Goal: Task Accomplishment & Management: Complete application form

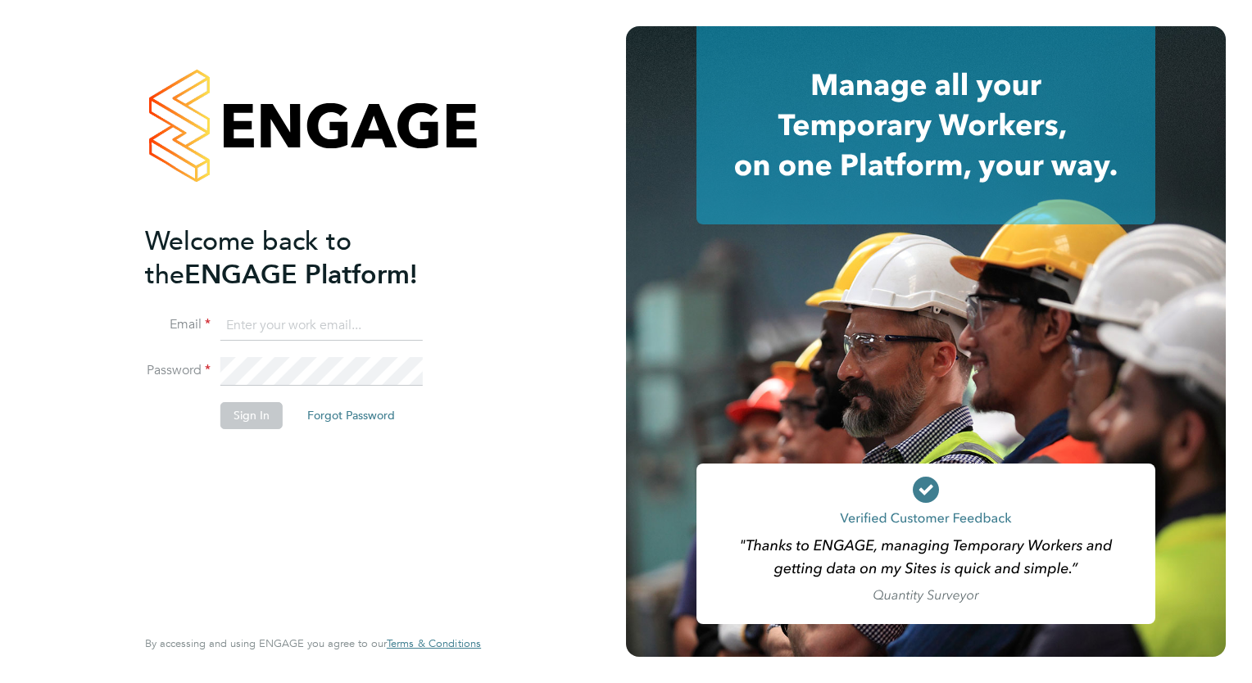
type input "loarda.fregjaj@buildrec.com"
click at [237, 419] on button "Sign In" at bounding box center [251, 415] width 62 height 26
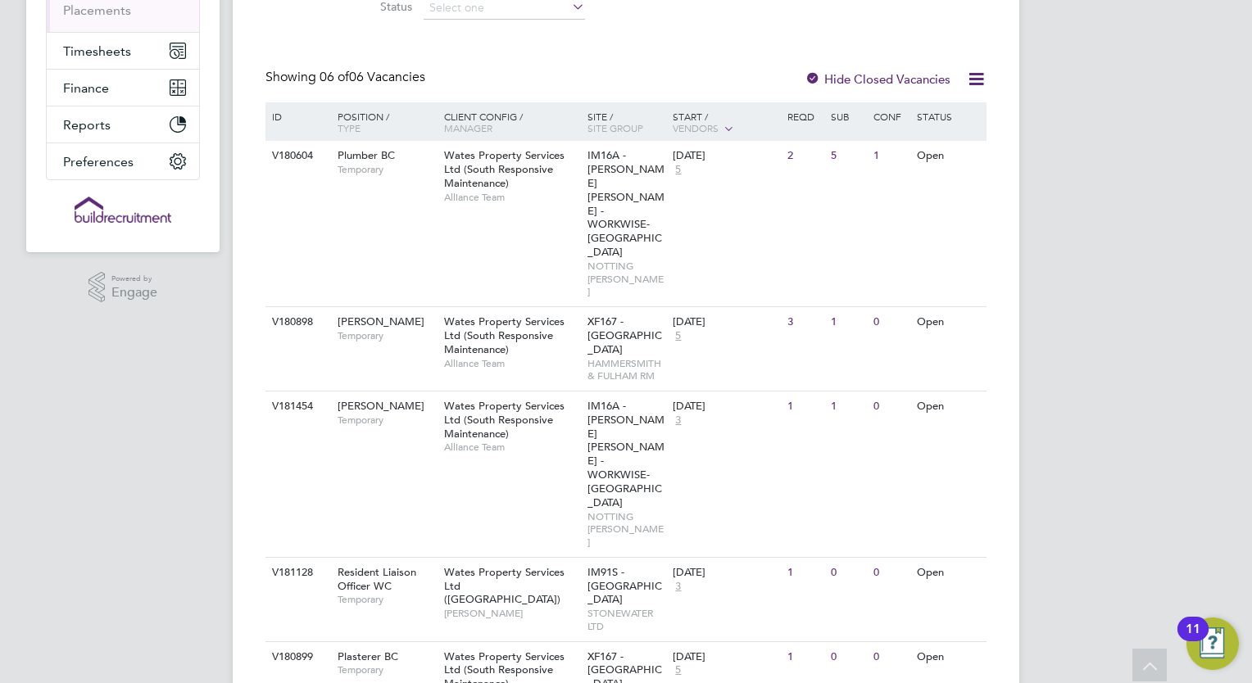
scroll to position [310, 0]
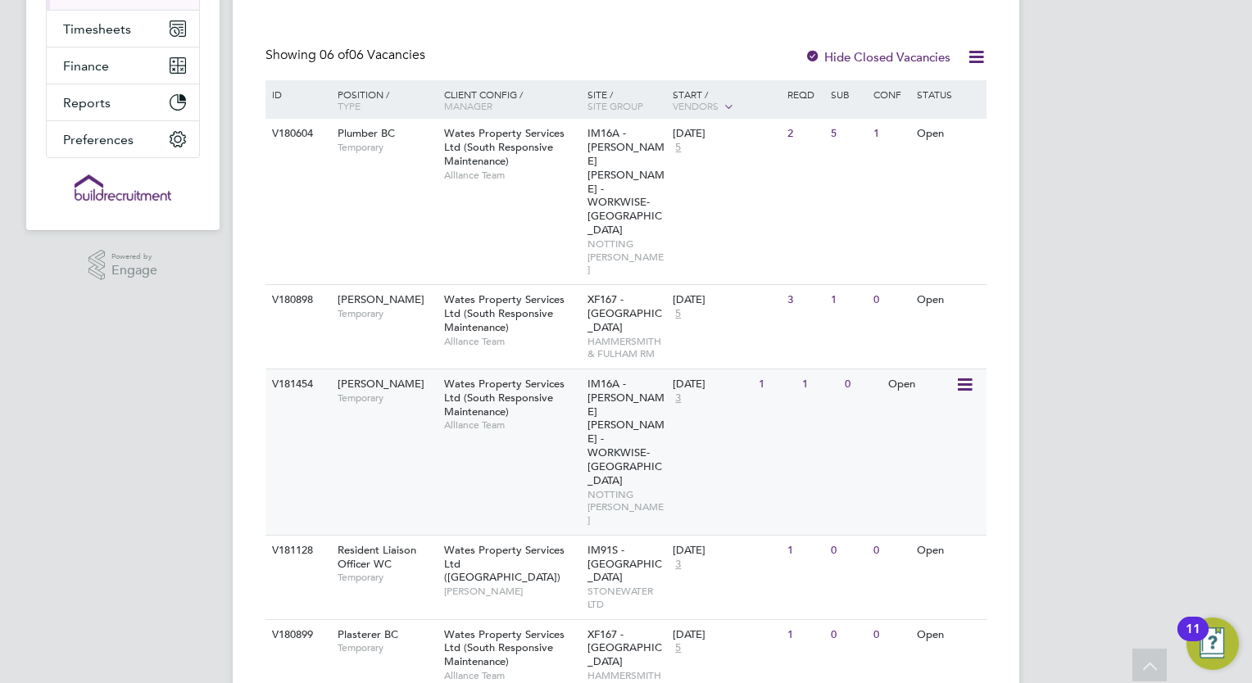
click at [380, 369] on div "V181454 Carpenter BC Temporary Wates Property Services Ltd (South Responsive Ma…" at bounding box center [625, 452] width 721 height 166
click at [474, 292] on span "Wates Property Services Ltd (South Responsive Maintenance)" at bounding box center [504, 313] width 120 height 42
click at [514, 419] on span "Alliance Team" at bounding box center [511, 425] width 135 height 13
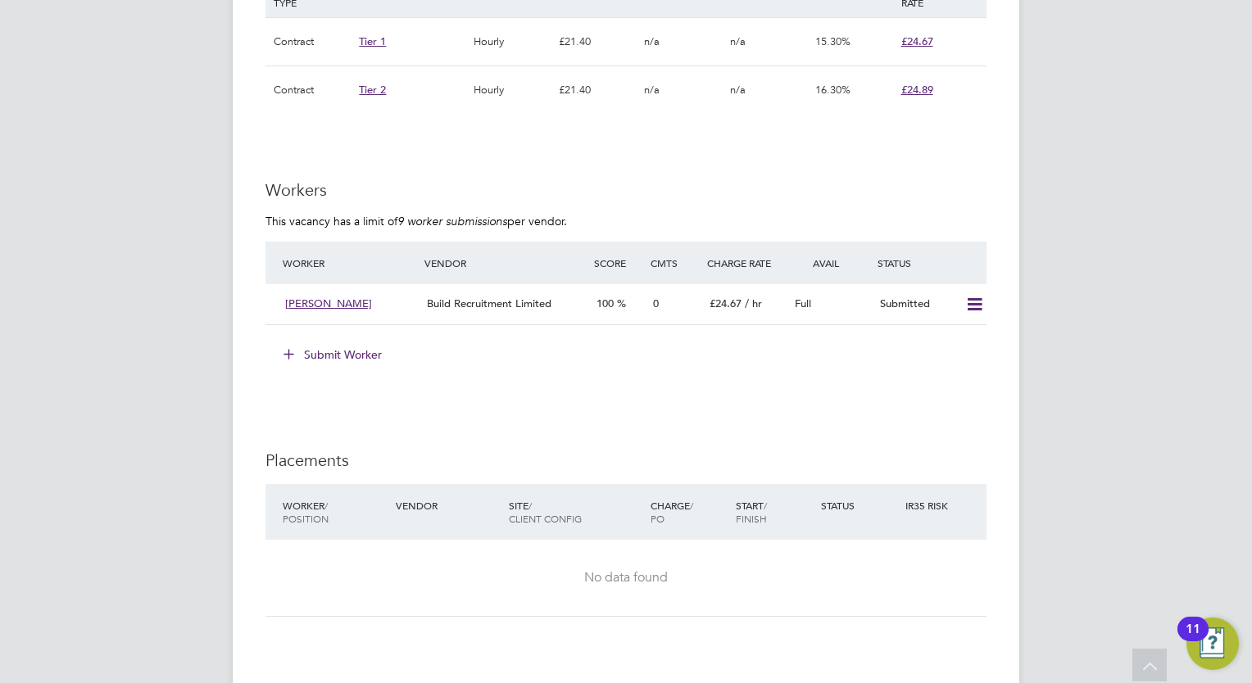
scroll to position [1278, 0]
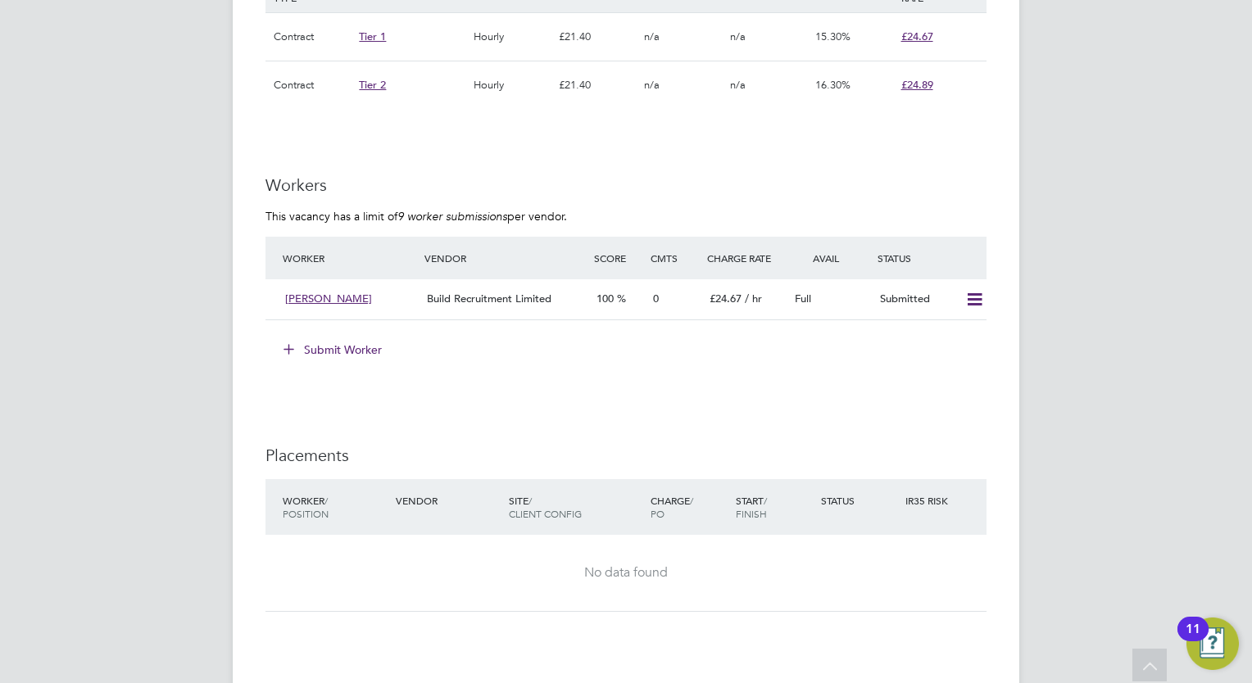
click at [345, 349] on button "Submit Worker" at bounding box center [333, 350] width 123 height 26
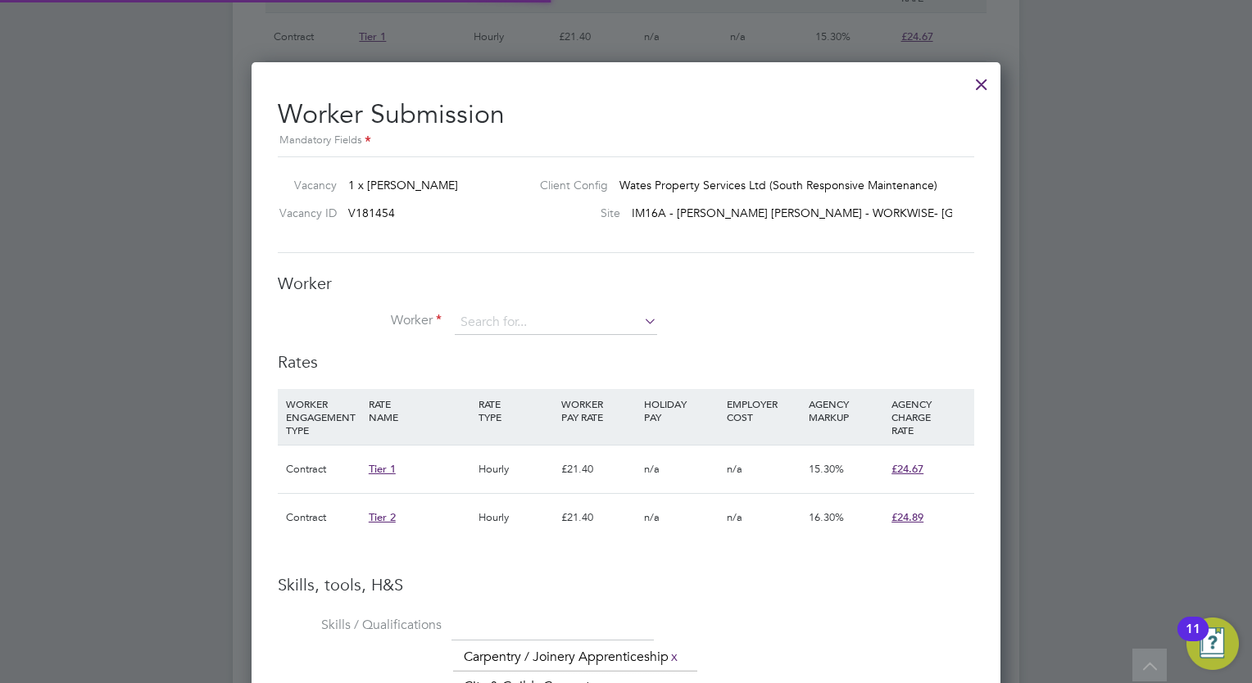
scroll to position [48, 111]
click at [521, 324] on input at bounding box center [556, 322] width 202 height 25
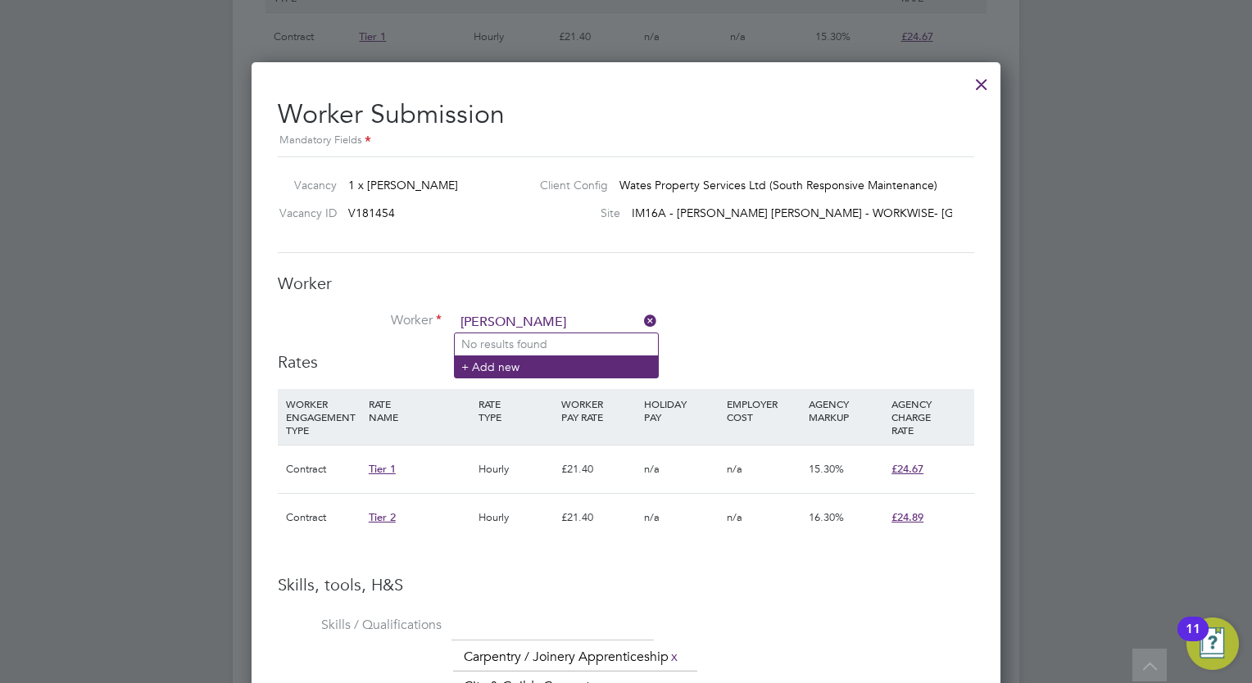
type input "[PERSON_NAME]"
click at [526, 365] on li "+ Add new" at bounding box center [556, 367] width 203 height 22
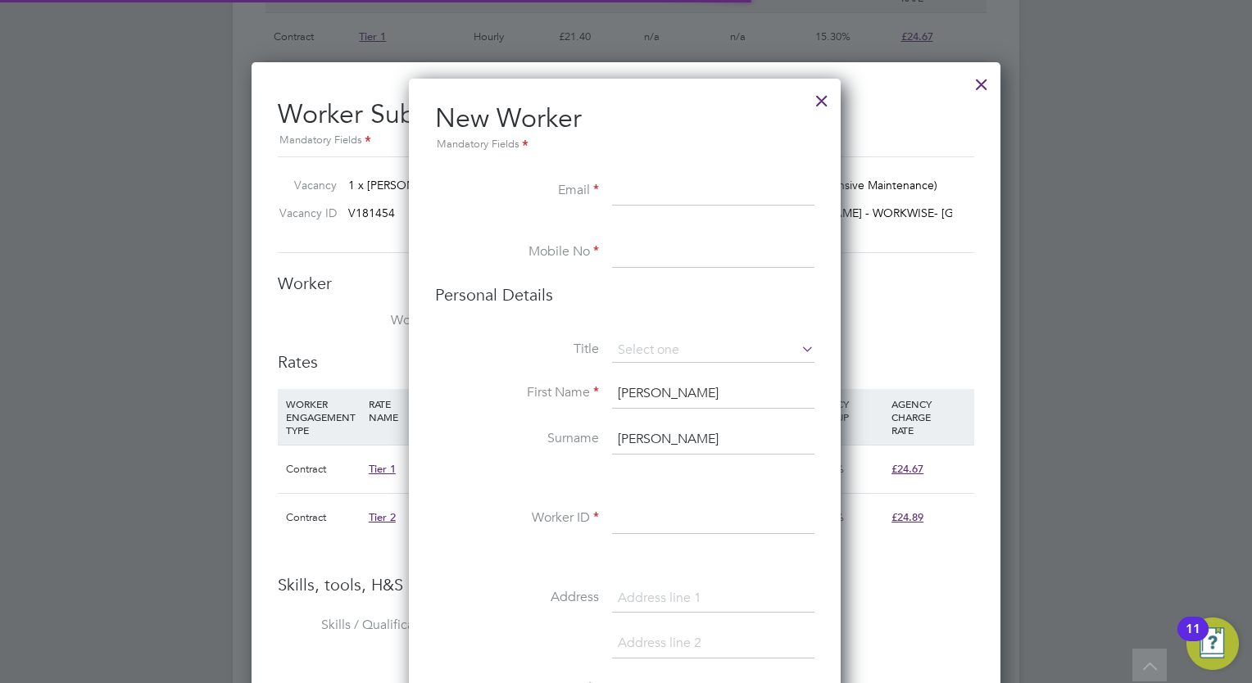
scroll to position [1380, 433]
paste input "[EMAIL_ADDRESS][DOMAIN_NAME]"
type input "[EMAIL_ADDRESS][DOMAIN_NAME]"
click at [665, 254] on input at bounding box center [713, 252] width 202 height 29
paste input "07760915811"
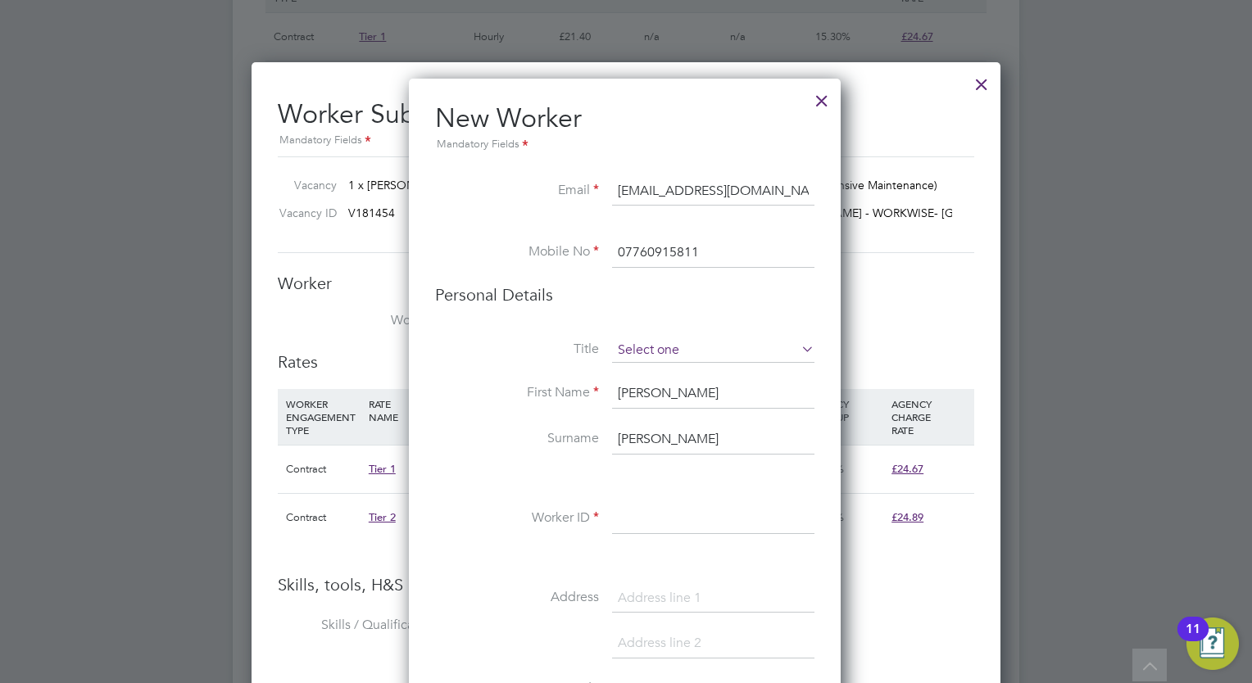
type input "07760915811"
click at [696, 356] on input at bounding box center [713, 350] width 202 height 25
click at [684, 293] on h3 "Personal Details" at bounding box center [624, 294] width 379 height 21
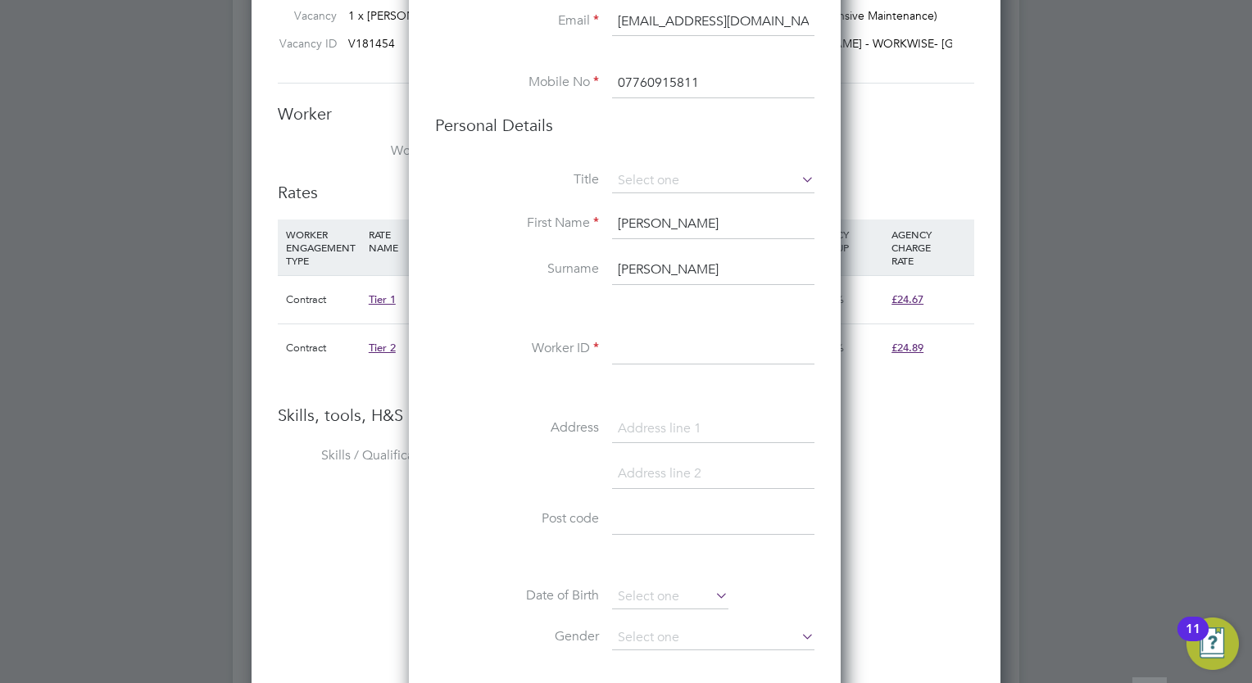
scroll to position [1457, 0]
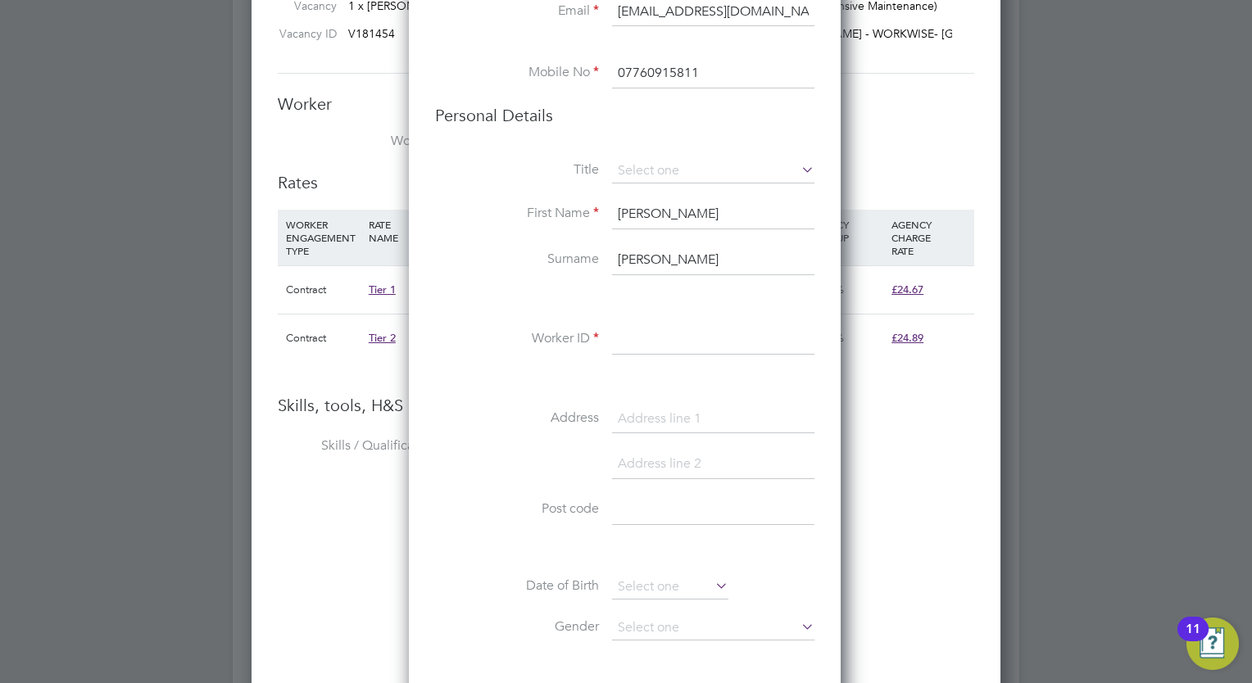
click at [674, 333] on input at bounding box center [713, 339] width 202 height 29
paste input "297050"
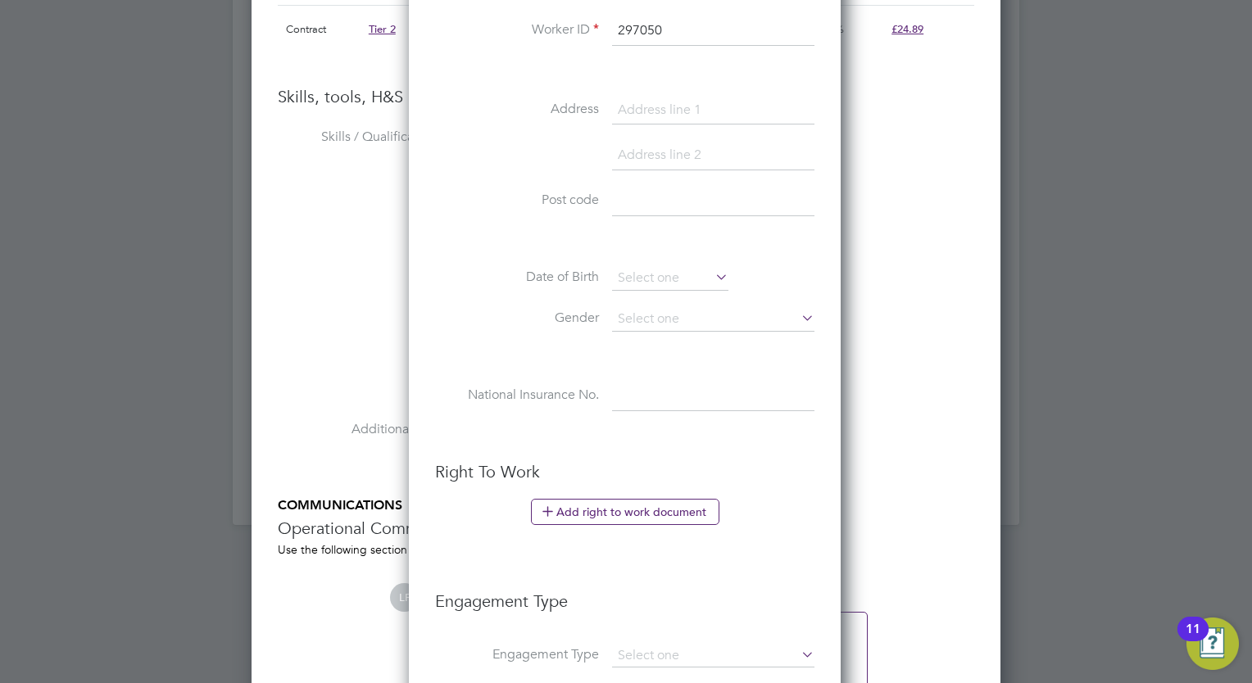
scroll to position [2052, 0]
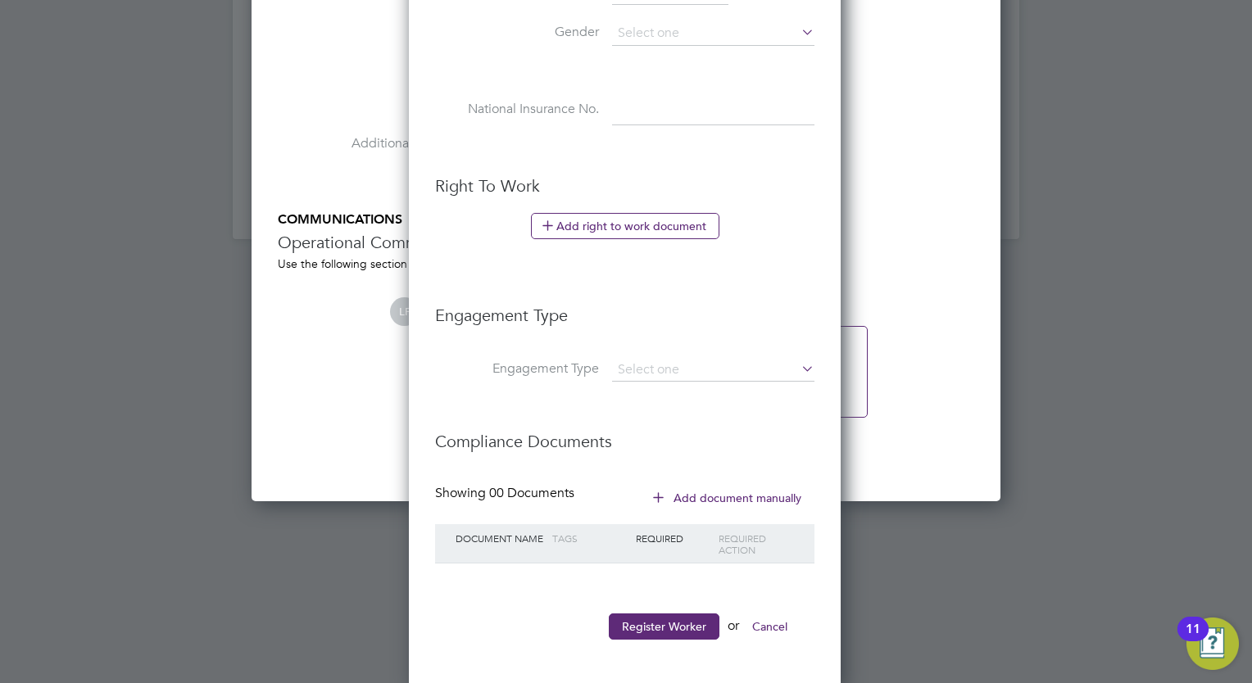
type input "297050"
click at [665, 614] on button "Register Worker" at bounding box center [664, 627] width 111 height 26
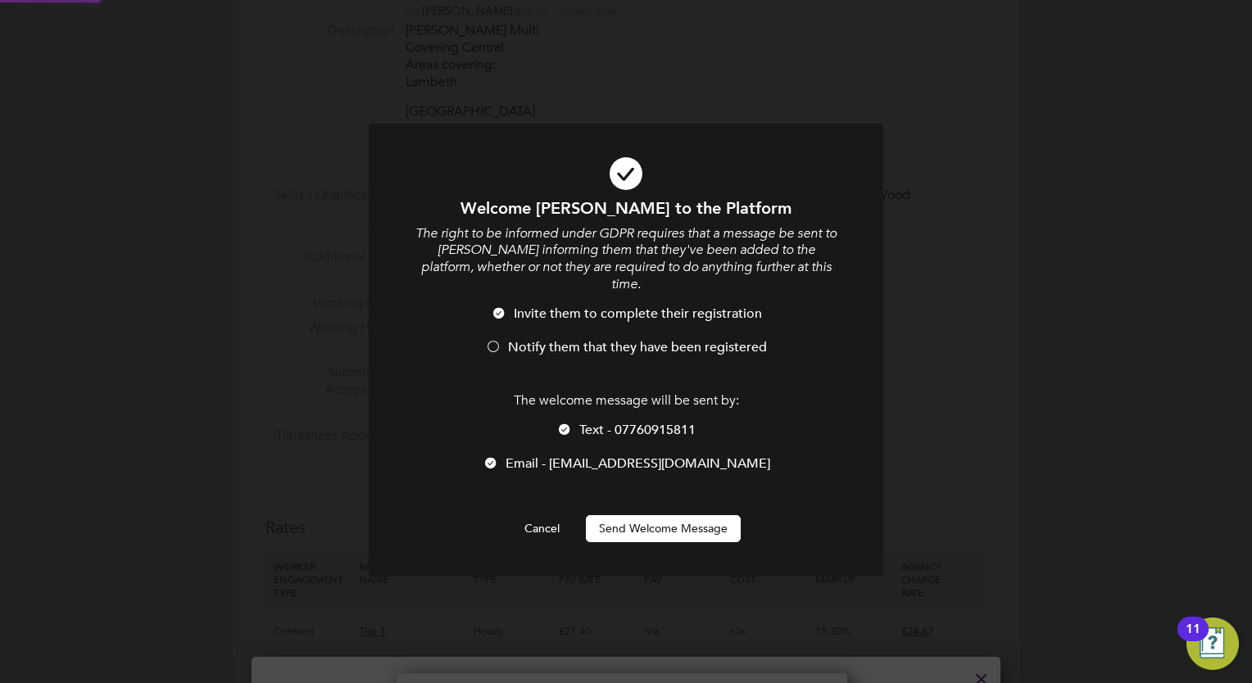
scroll to position [0, 0]
click at [586, 339] on span "Notify them that they have been registered" at bounding box center [637, 347] width 259 height 16
click at [662, 515] on button "Send Welcome Message" at bounding box center [663, 528] width 155 height 26
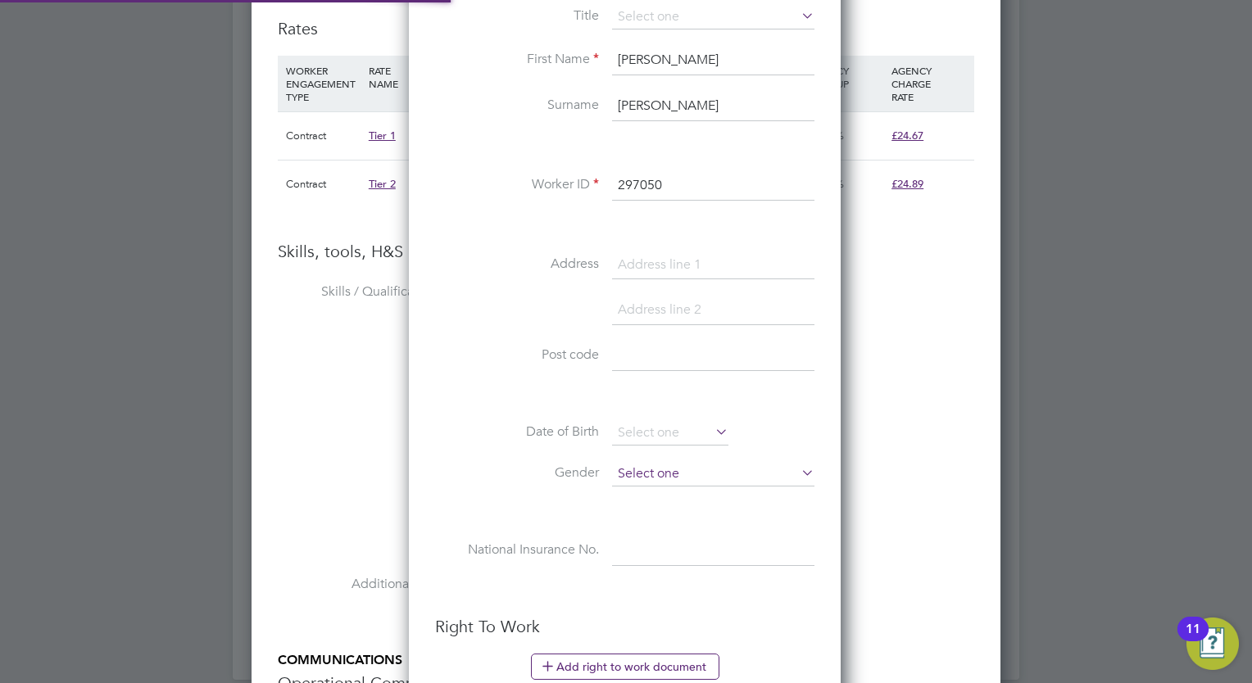
scroll to position [1620, 0]
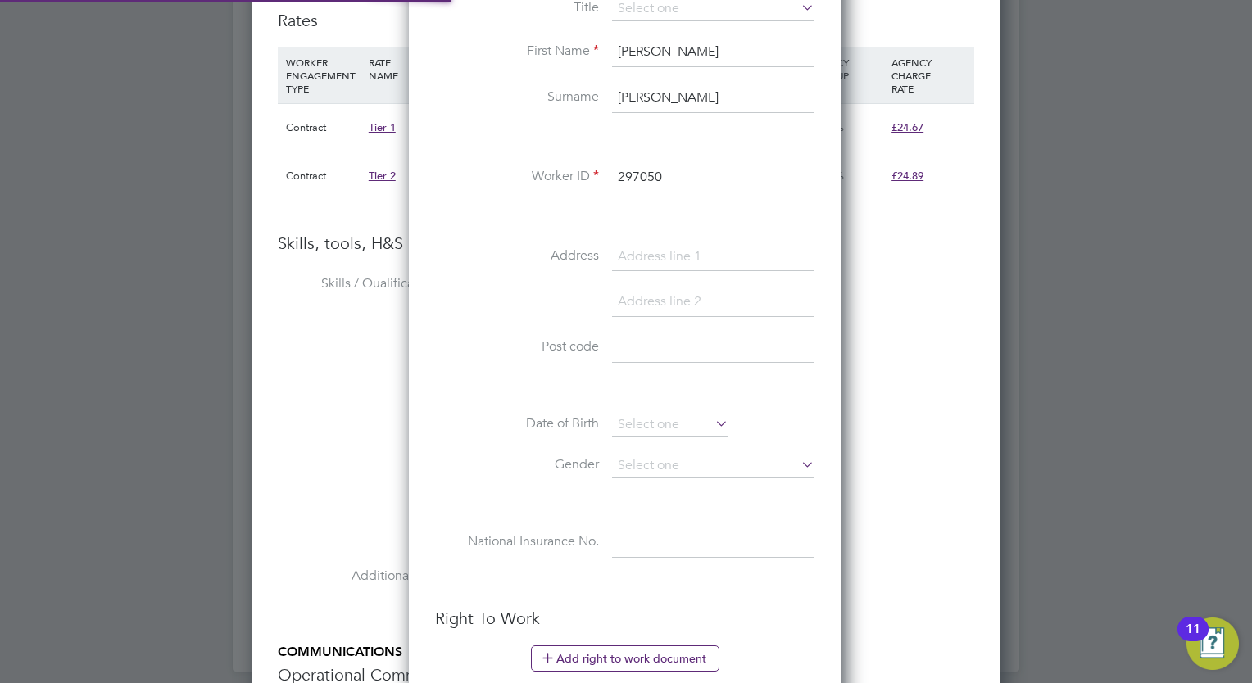
click at [1054, 390] on div at bounding box center [626, 341] width 1252 height 683
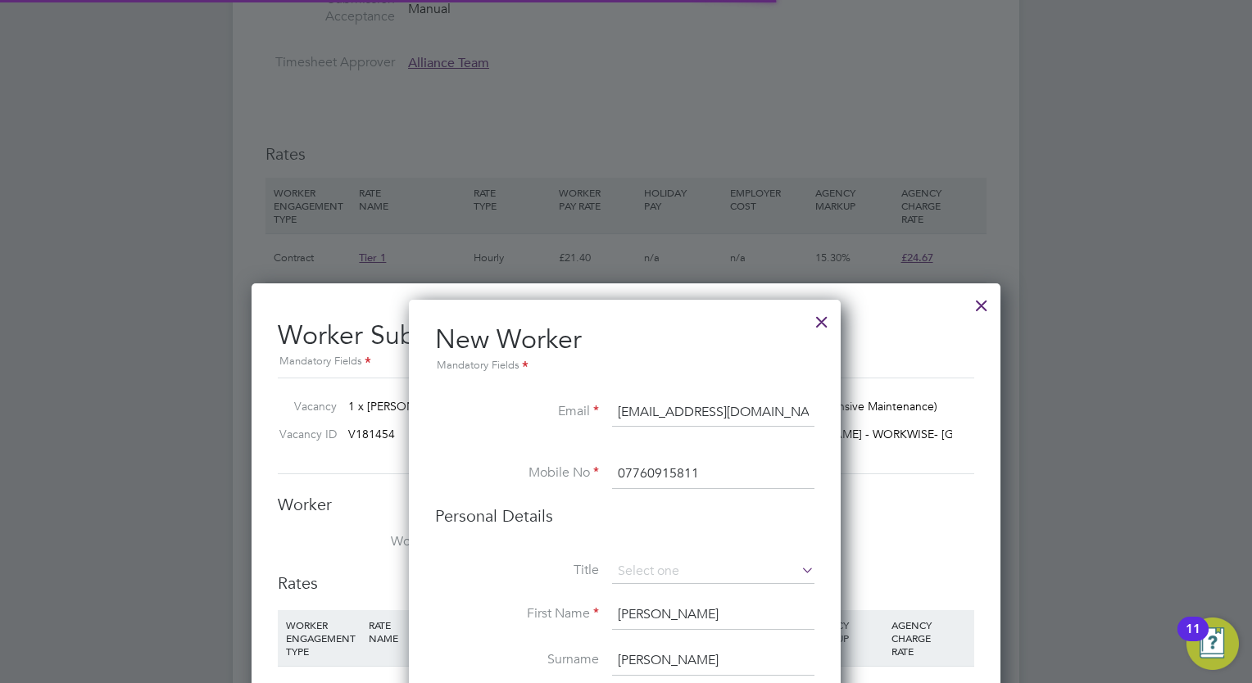
scroll to position [1055, 0]
type input "daniel wilson (297050)"
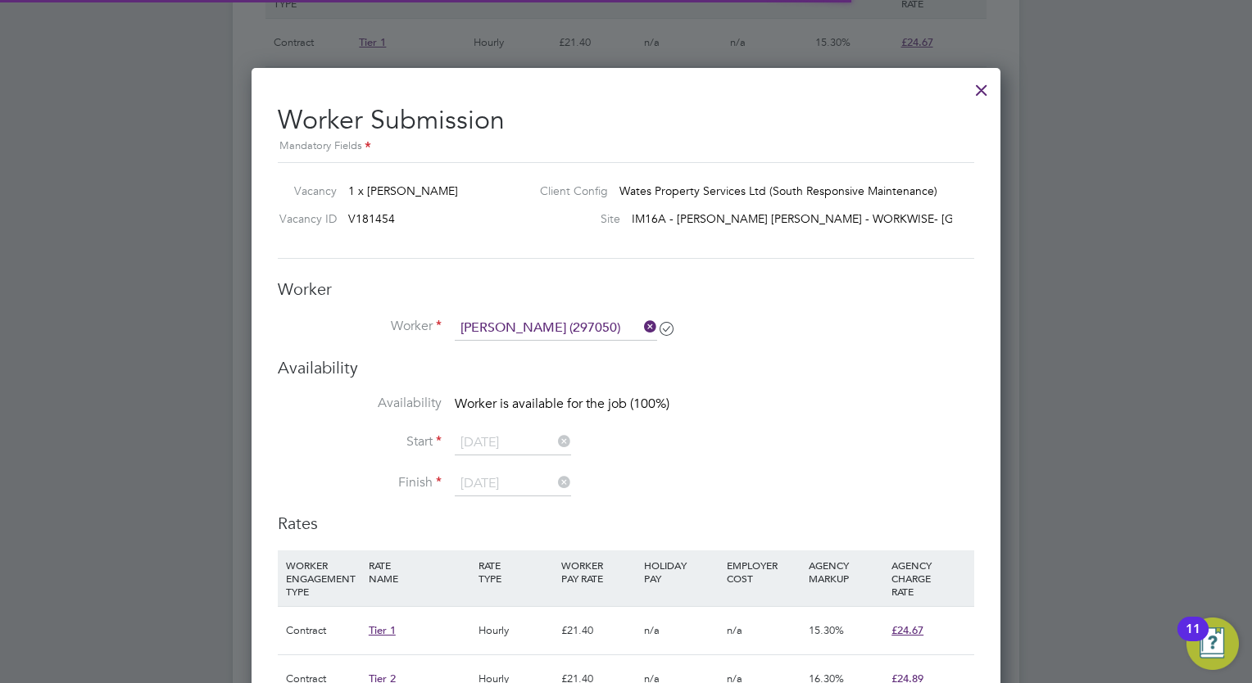
scroll to position [1278, 0]
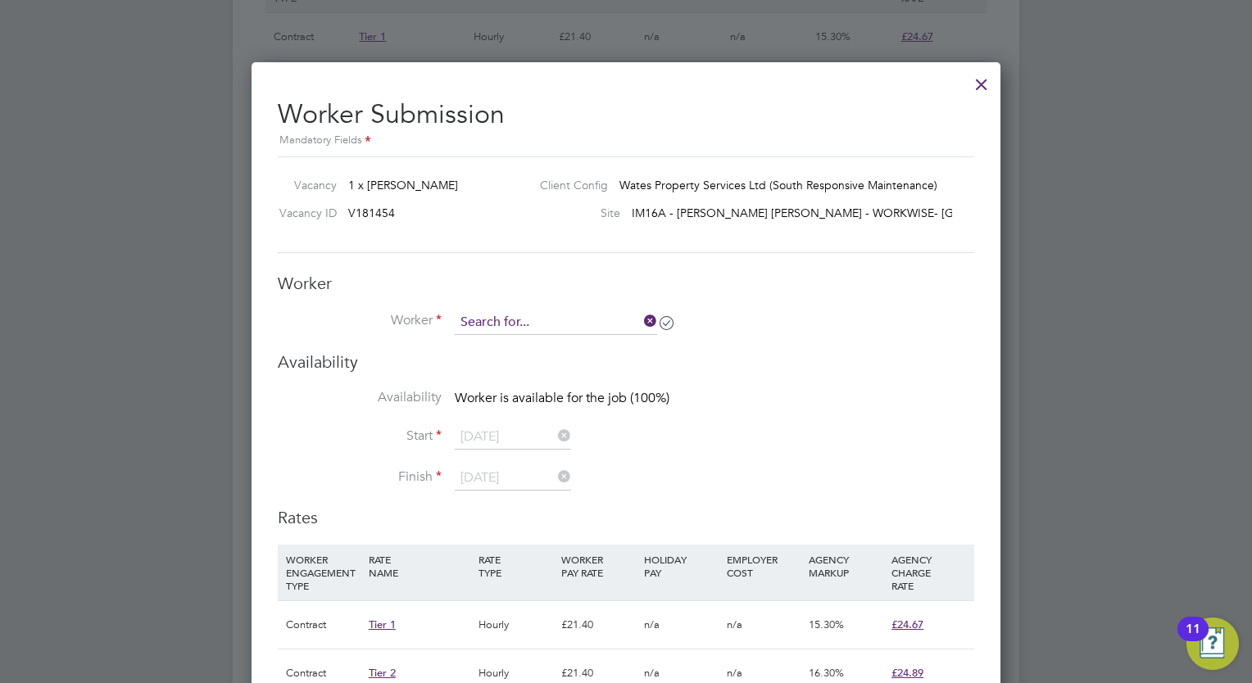
click at [622, 323] on input at bounding box center [556, 322] width 202 height 25
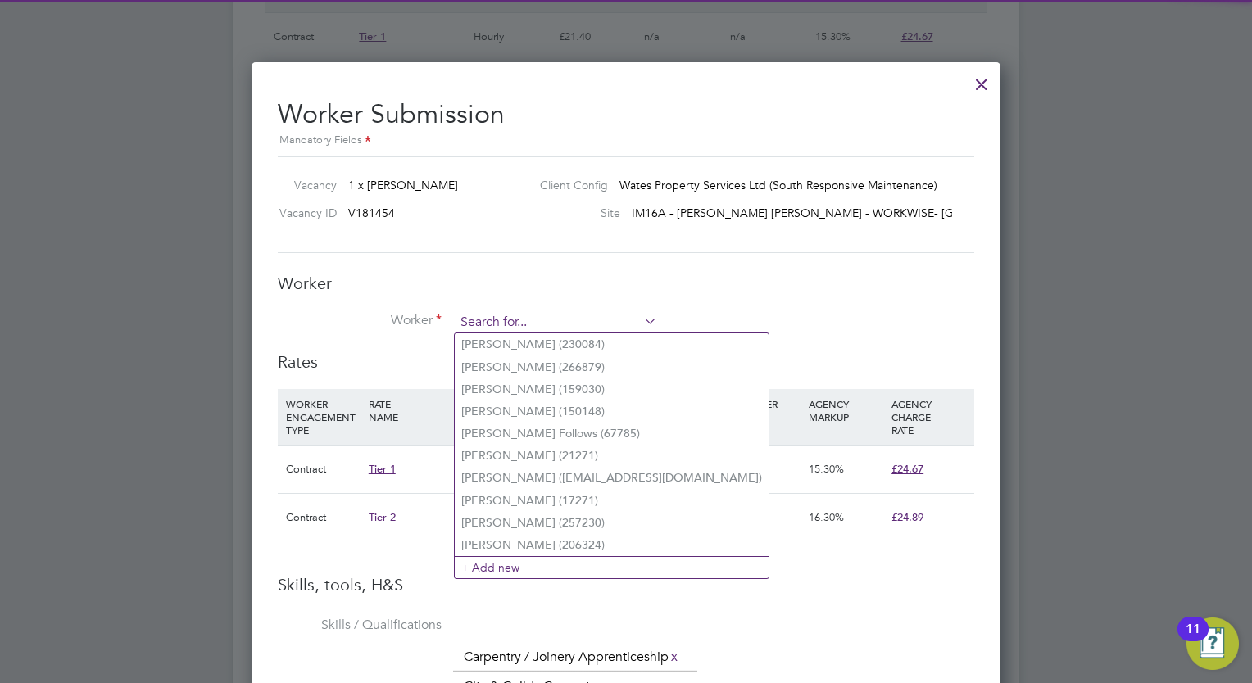
click at [622, 323] on input at bounding box center [556, 322] width 202 height 25
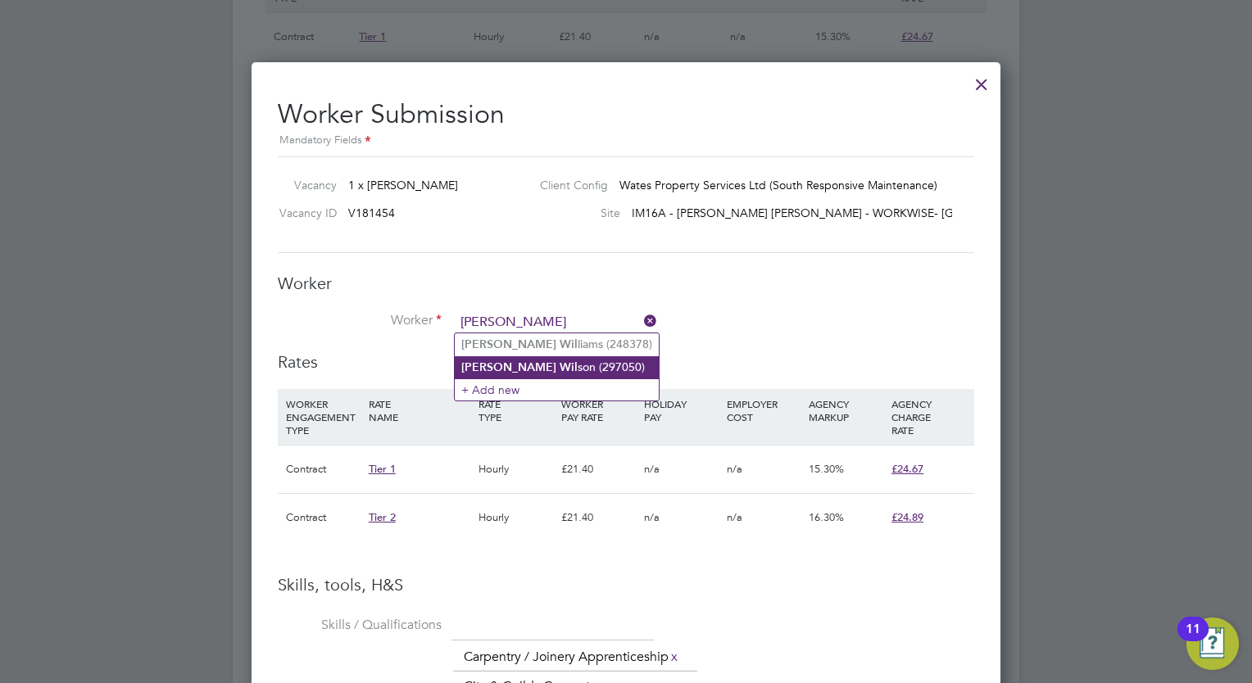
click at [577, 364] on li "Daniel Wil son (297050)" at bounding box center [557, 367] width 204 height 22
type input "[PERSON_NAME] (297050)"
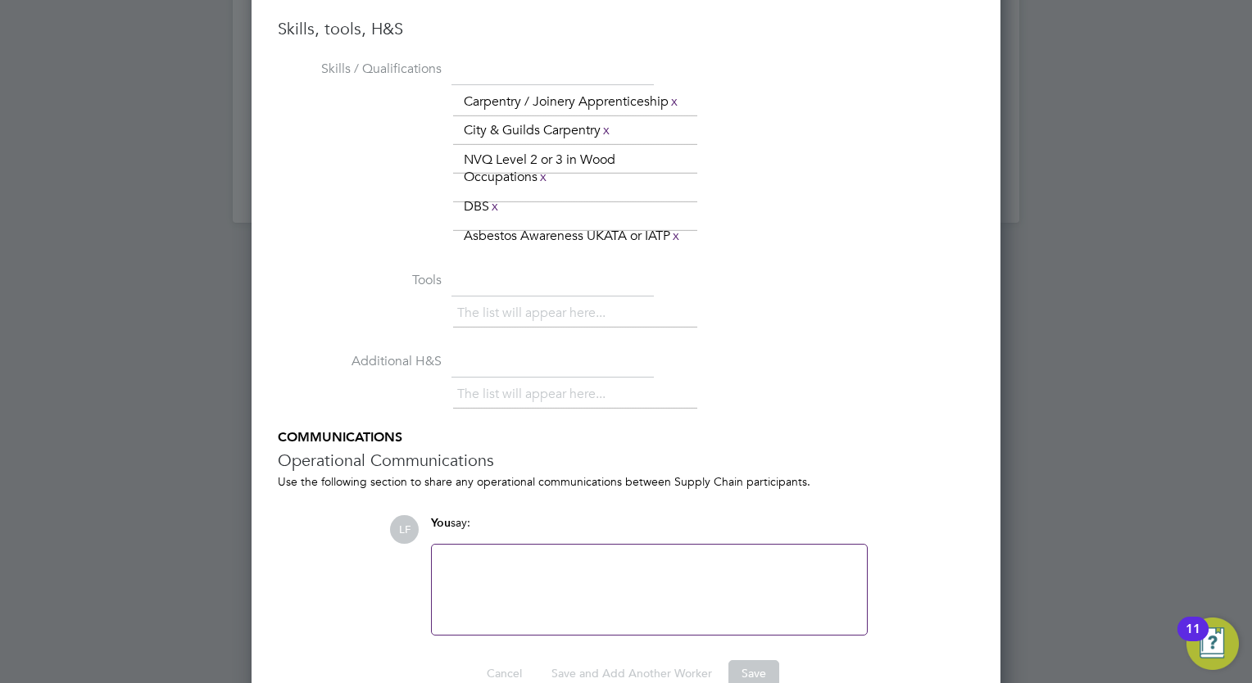
scroll to position [2117, 0]
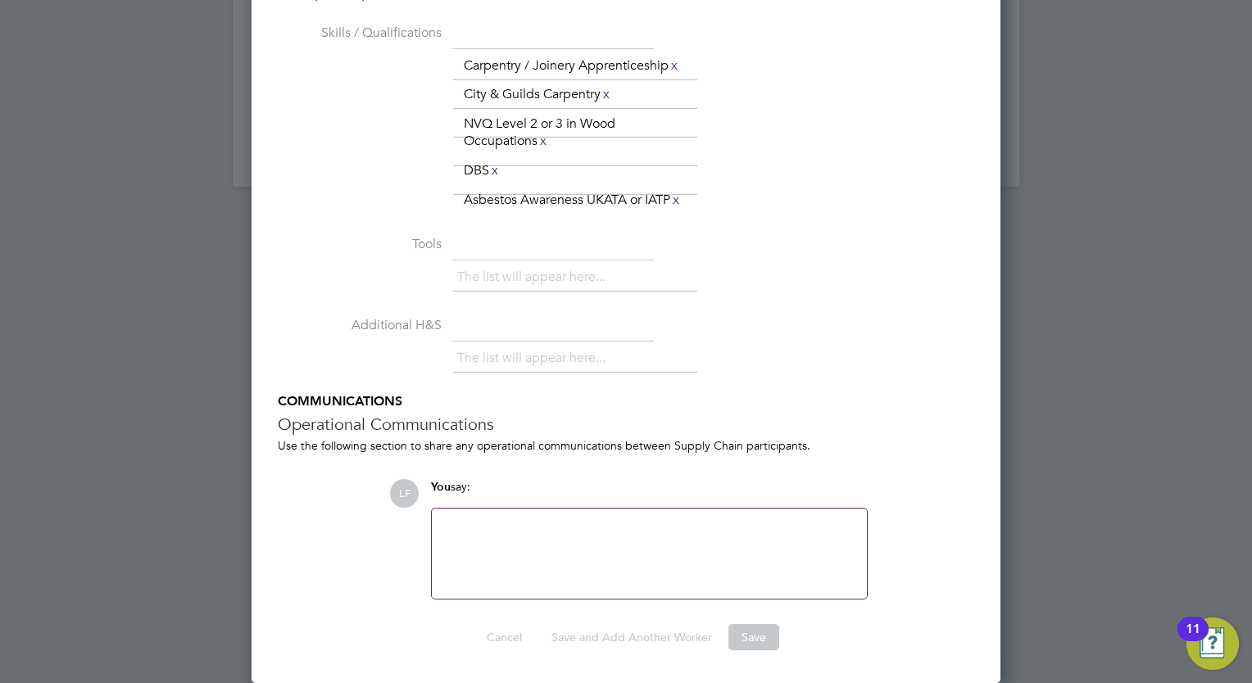
click at [868, 121] on div "The list will appear here... Carpentry / Joinery Apprenticeship x City & Guilds…" at bounding box center [713, 134] width 521 height 164
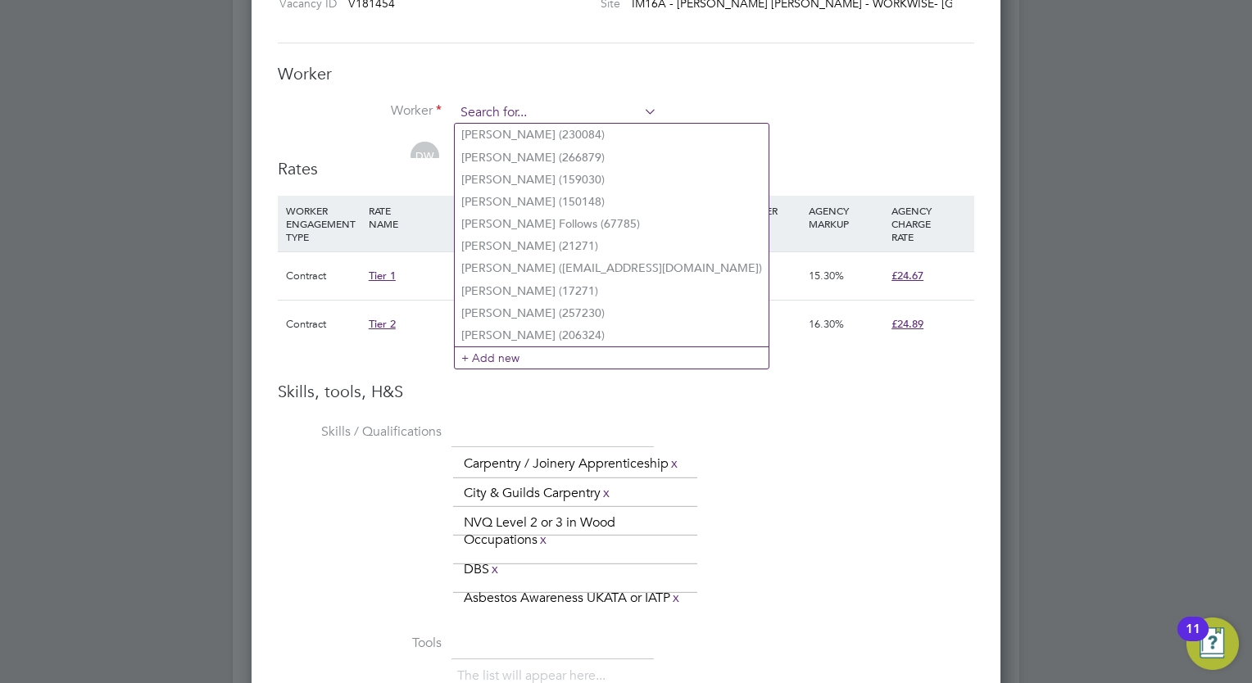
scroll to position [8, 7]
click at [589, 104] on input at bounding box center [556, 113] width 202 height 25
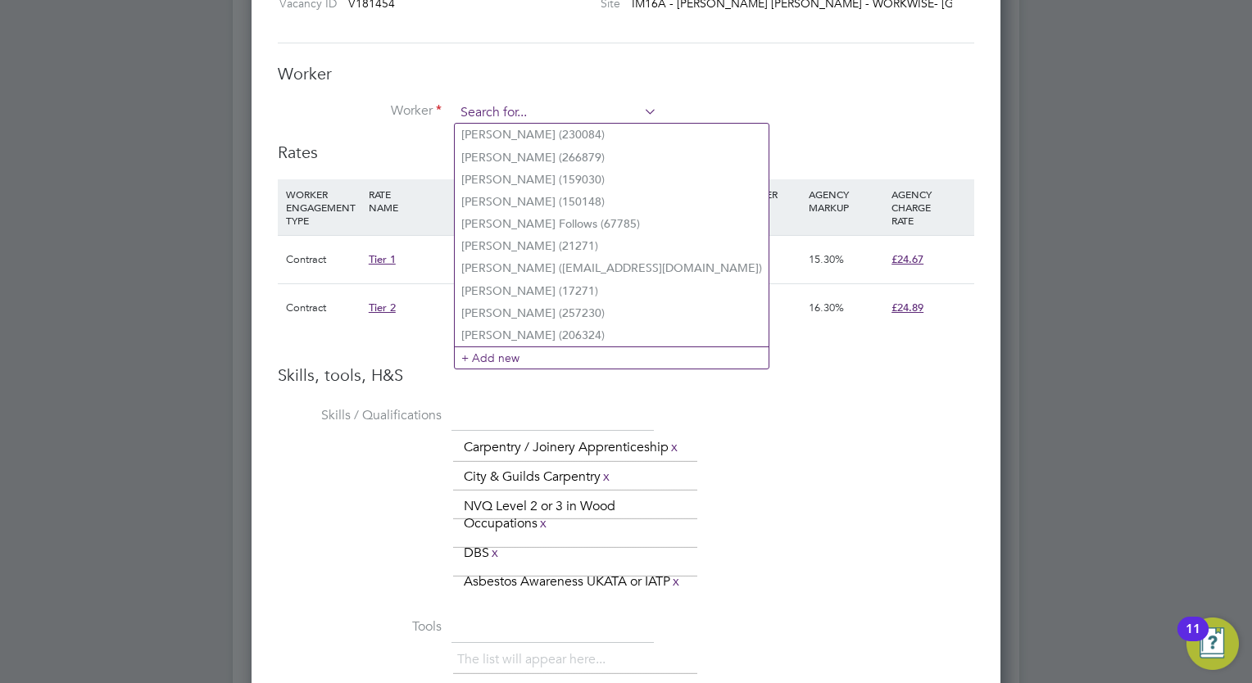
scroll to position [1228, 750]
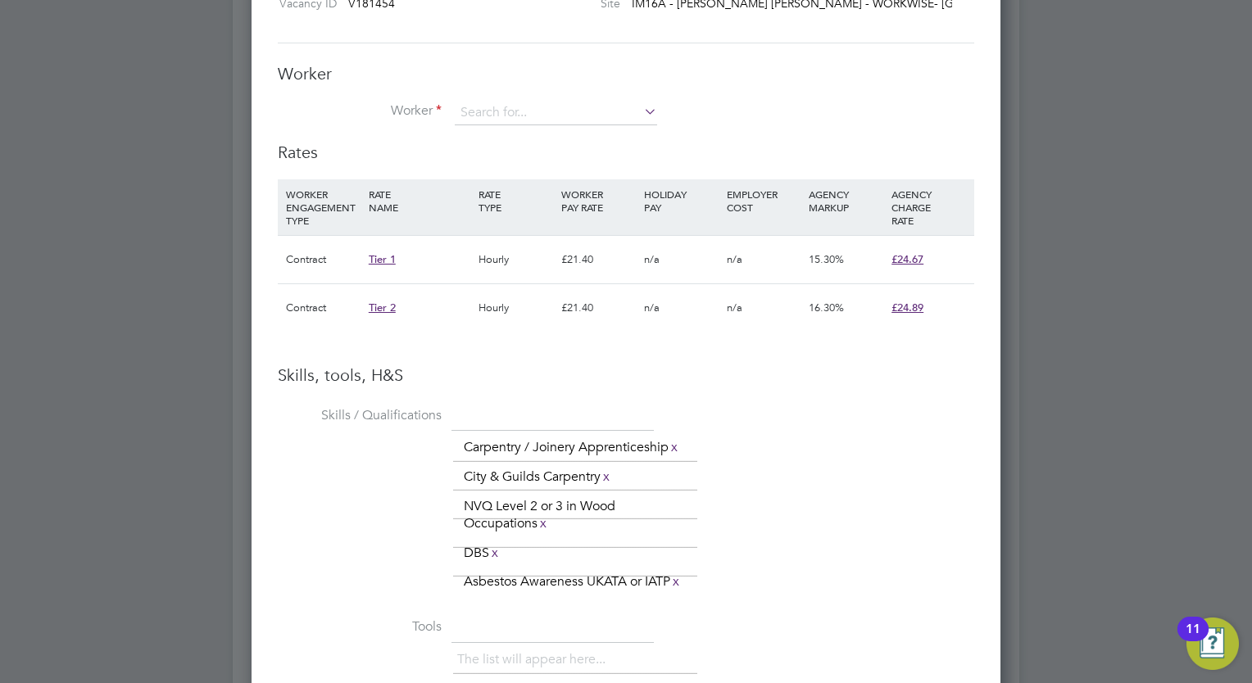
click at [753, 139] on li "Worker" at bounding box center [626, 121] width 696 height 41
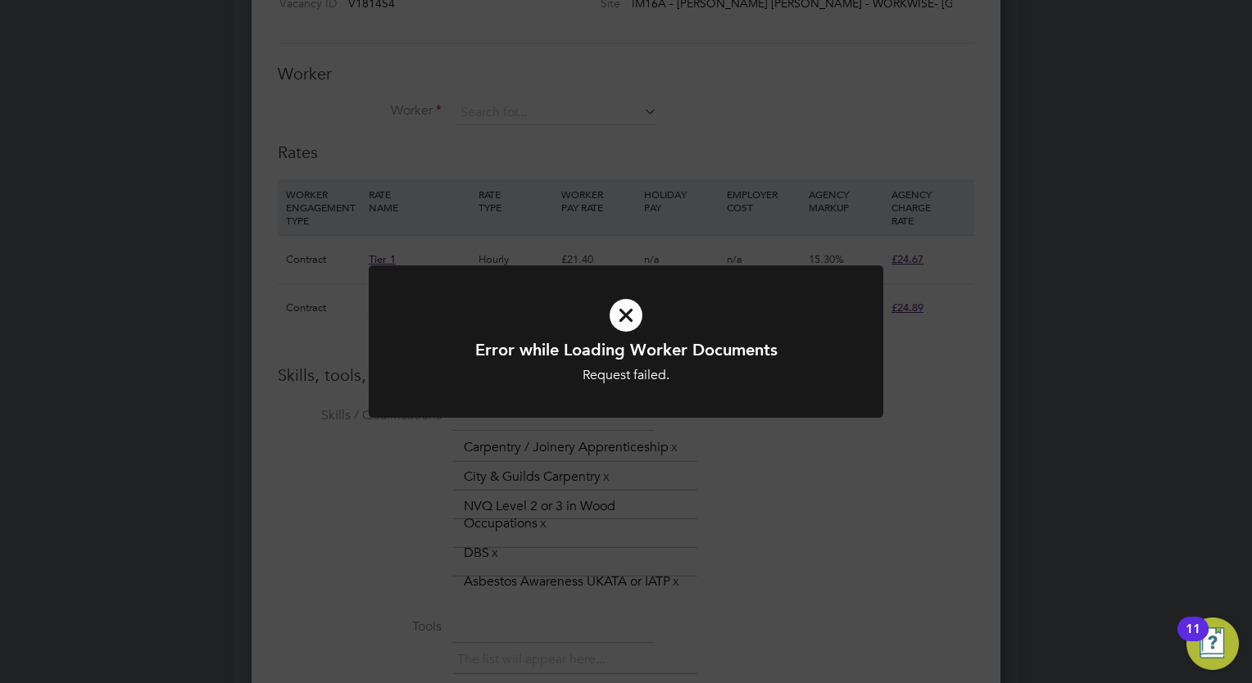
click at [539, 116] on div "Error while Loading Worker Documents Request failed. Cancel Okay" at bounding box center [626, 341] width 1252 height 683
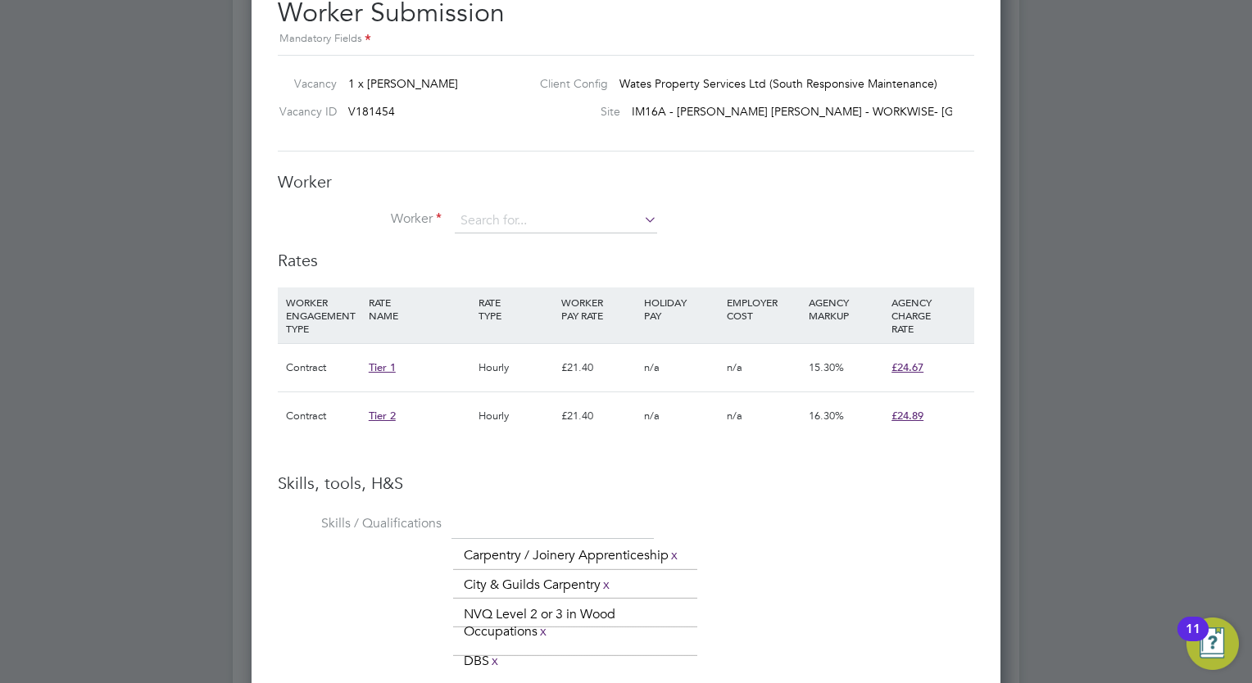
scroll to position [1380, 0]
click at [528, 200] on div "Worker Worker Worker Engagement Type" at bounding box center [626, 210] width 696 height 79
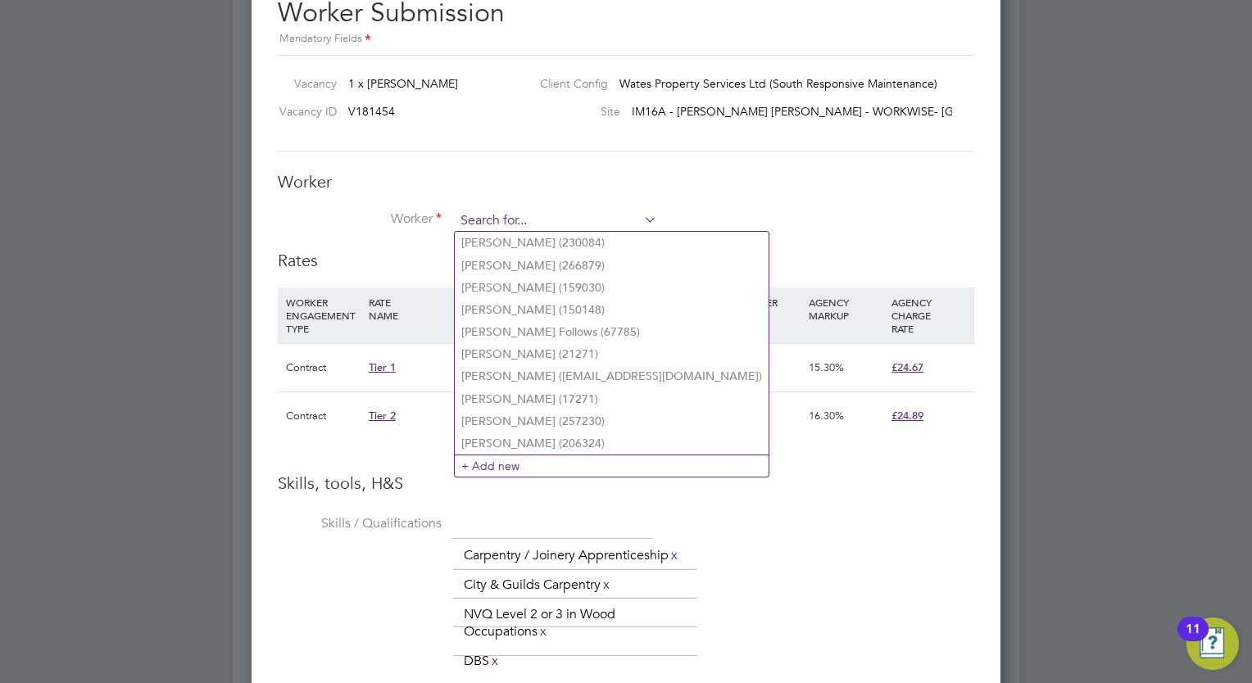
click at [514, 216] on input at bounding box center [556, 221] width 202 height 25
type input "f"
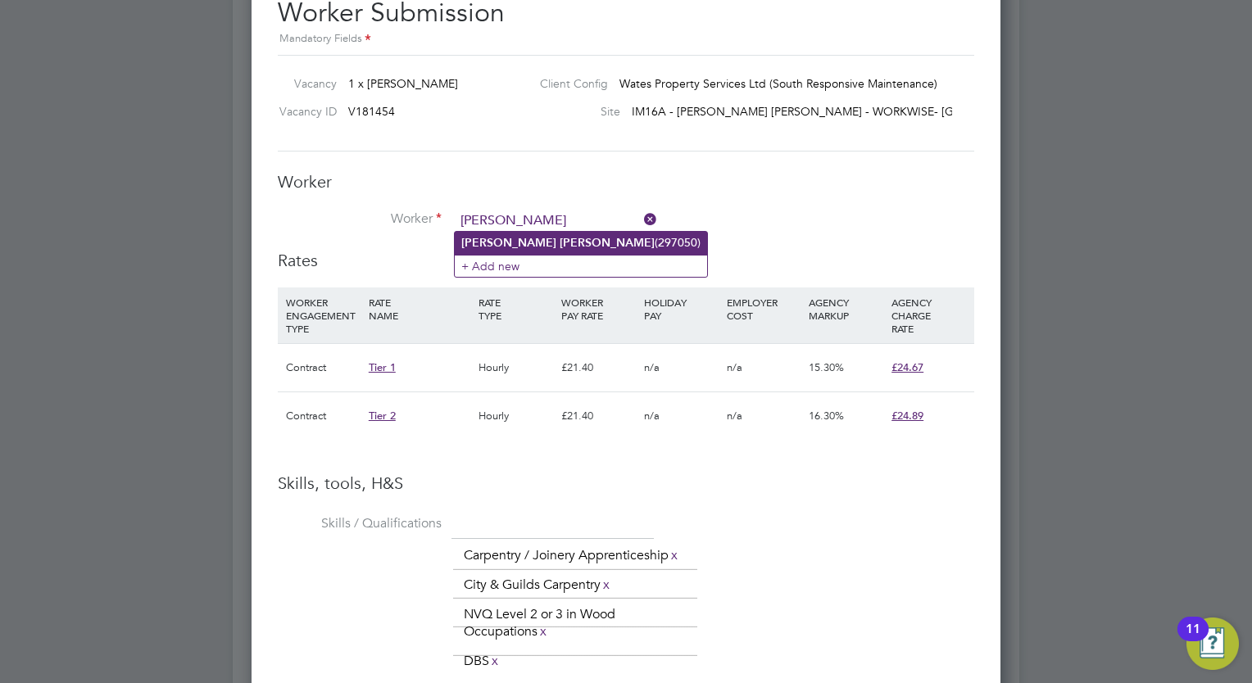
click at [494, 245] on b "[PERSON_NAME]" at bounding box center [508, 243] width 95 height 14
type input "[PERSON_NAME] (297050)"
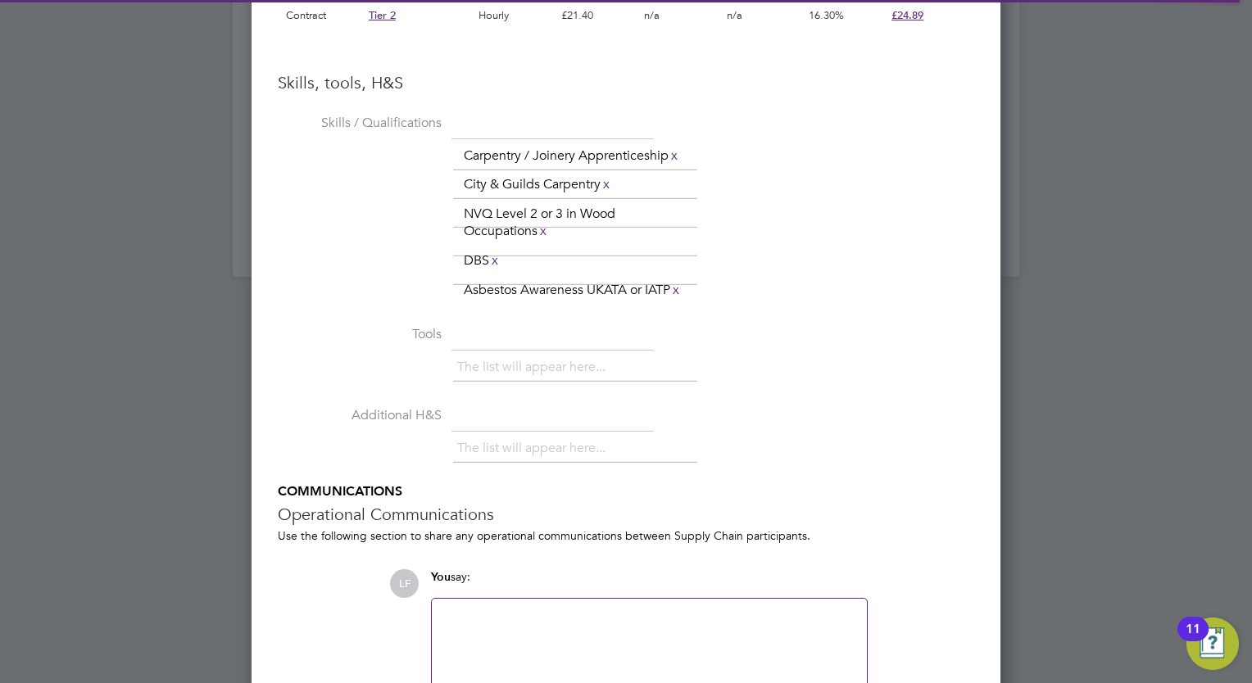
scroll to position [2117, 0]
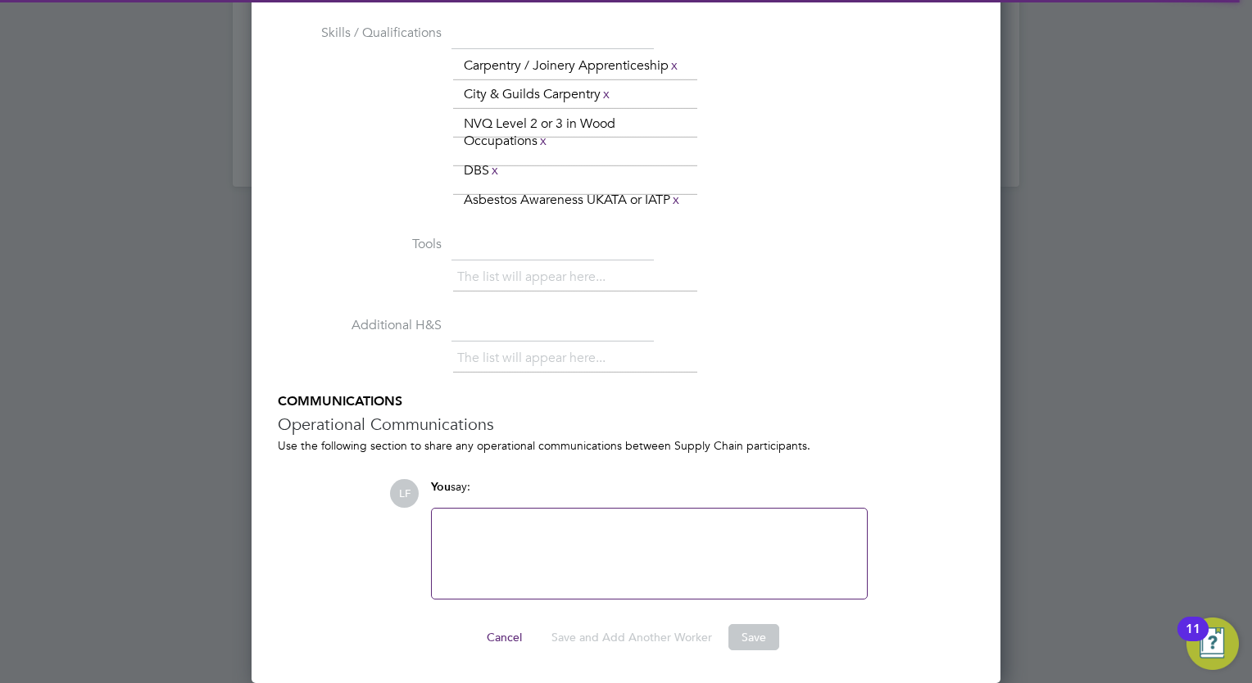
click at [741, 642] on button "Save" at bounding box center [753, 637] width 51 height 26
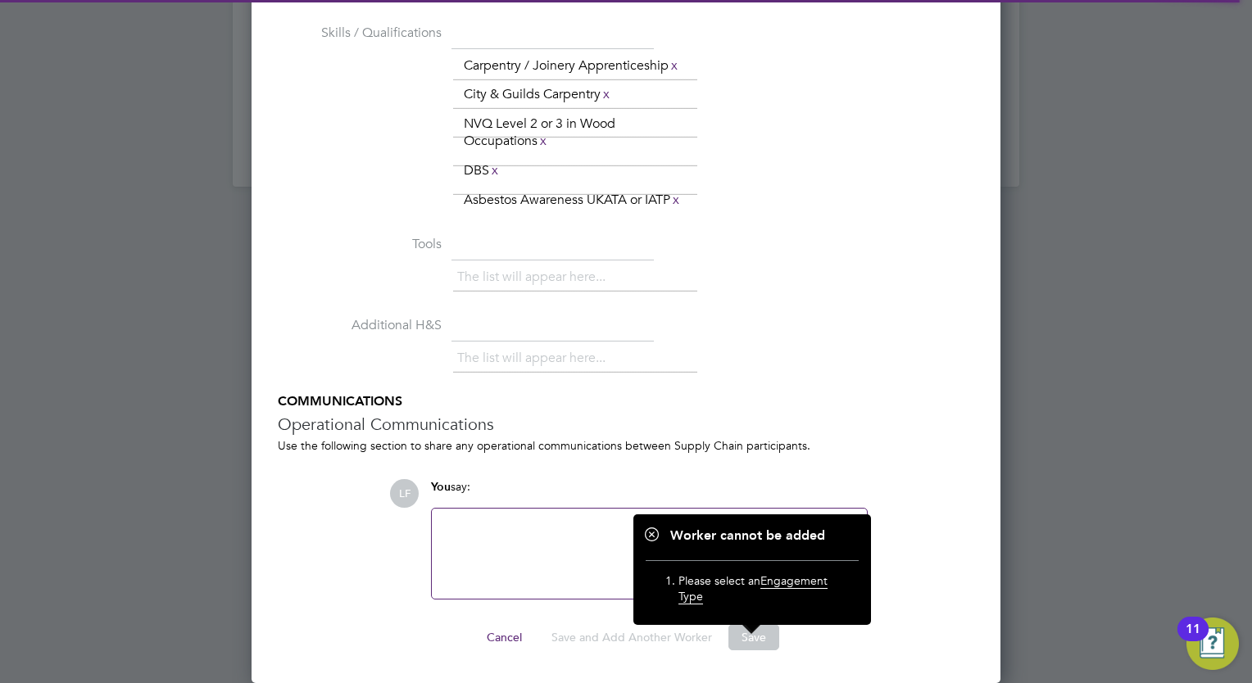
click at [841, 317] on li "Additional H&S The list will appear here..." at bounding box center [626, 352] width 696 height 81
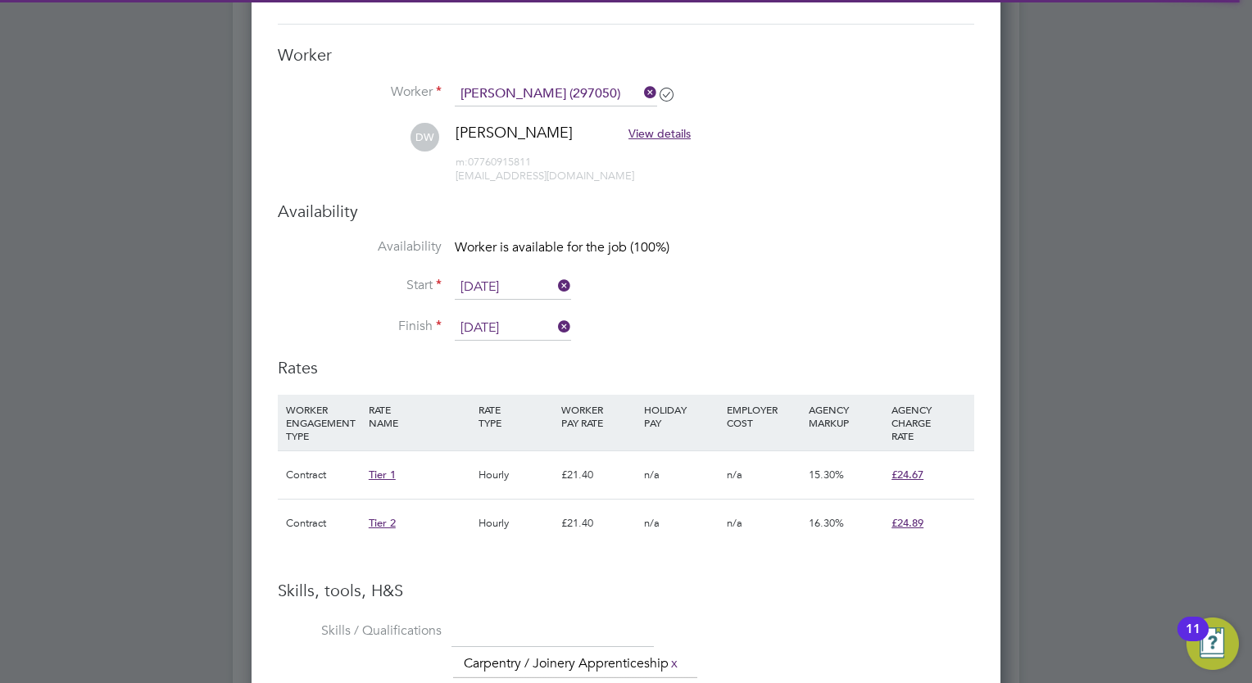
scroll to position [1506, 0]
click at [619, 80] on div "Worker Worker Daniel Wilson (297050) DW Daniel Wilson View details m: 077609158…" at bounding box center [626, 123] width 696 height 156
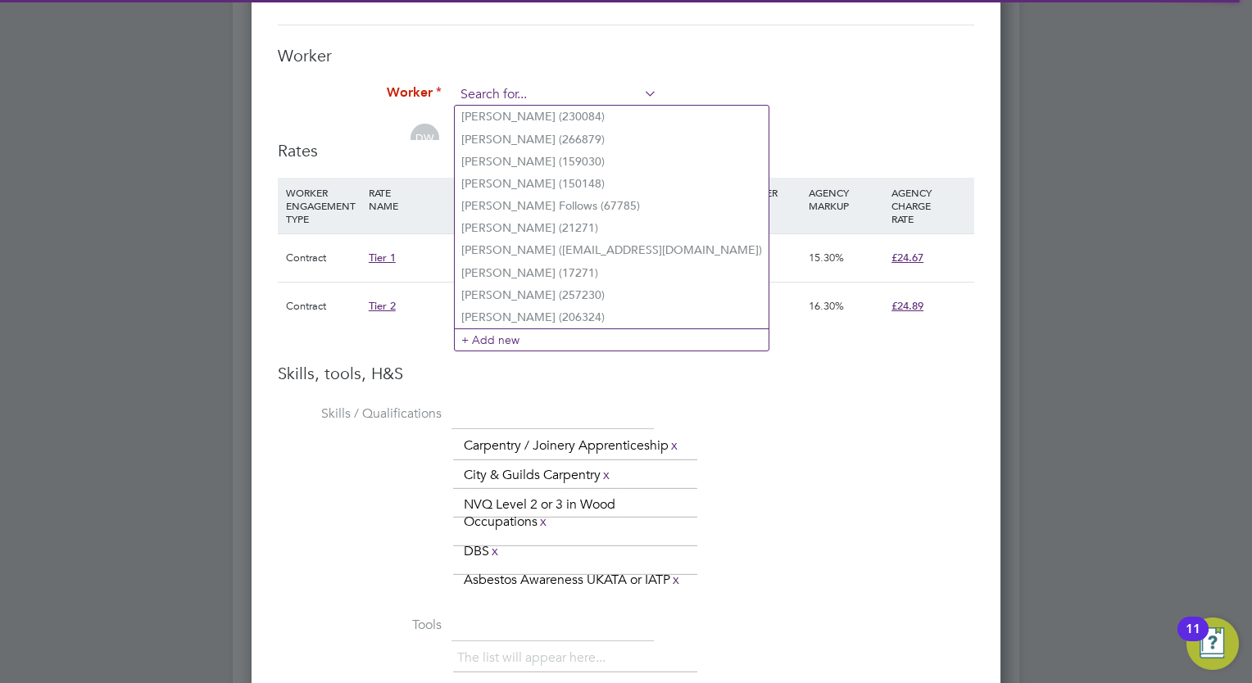
click at [619, 97] on input at bounding box center [556, 95] width 202 height 25
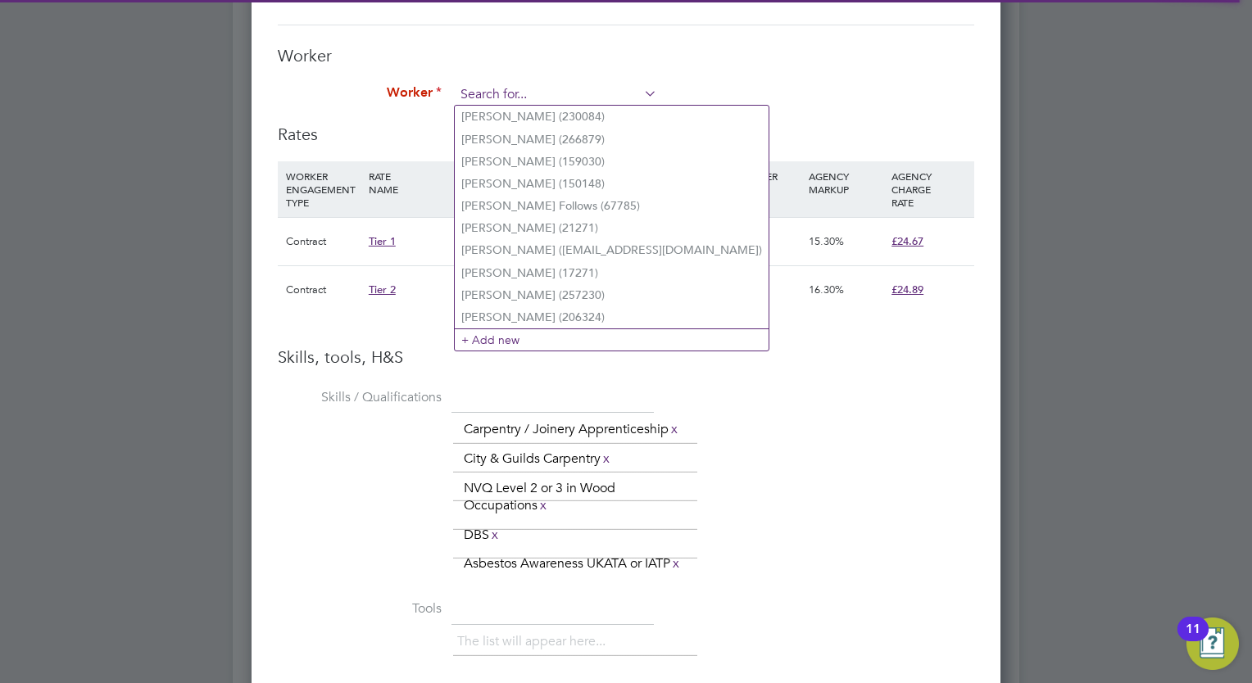
scroll to position [1228, 750]
click at [713, 97] on li "Worker" at bounding box center [626, 103] width 696 height 41
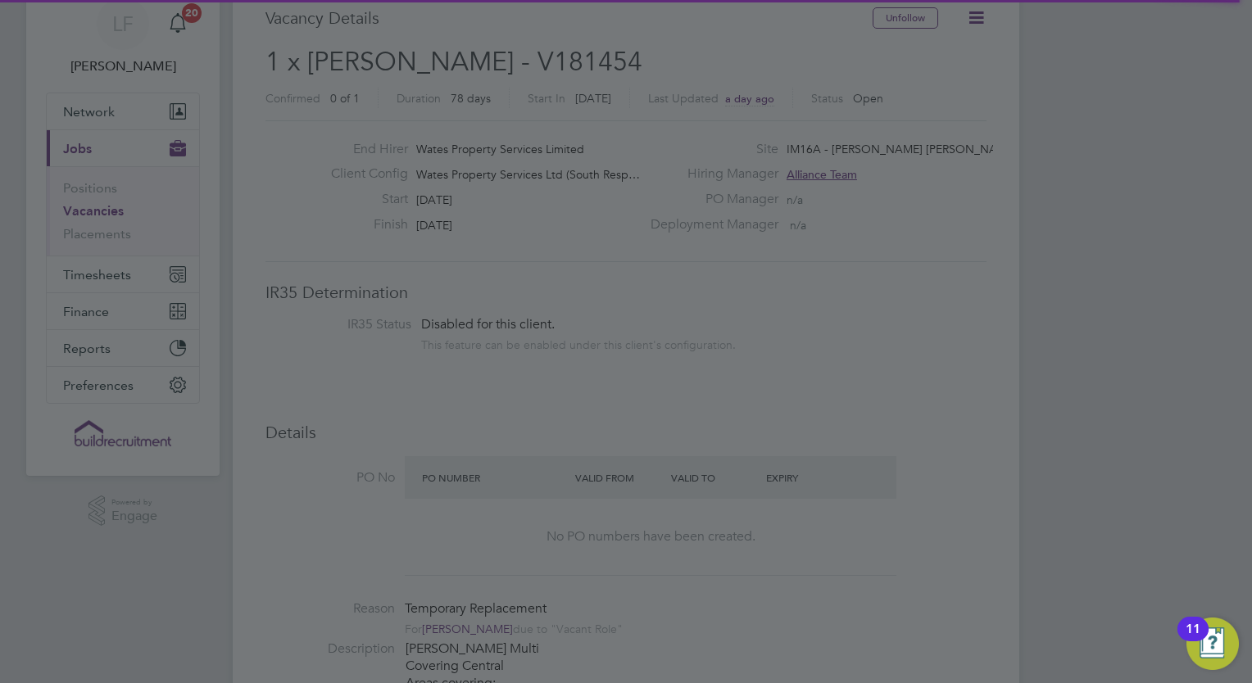
scroll to position [0, 0]
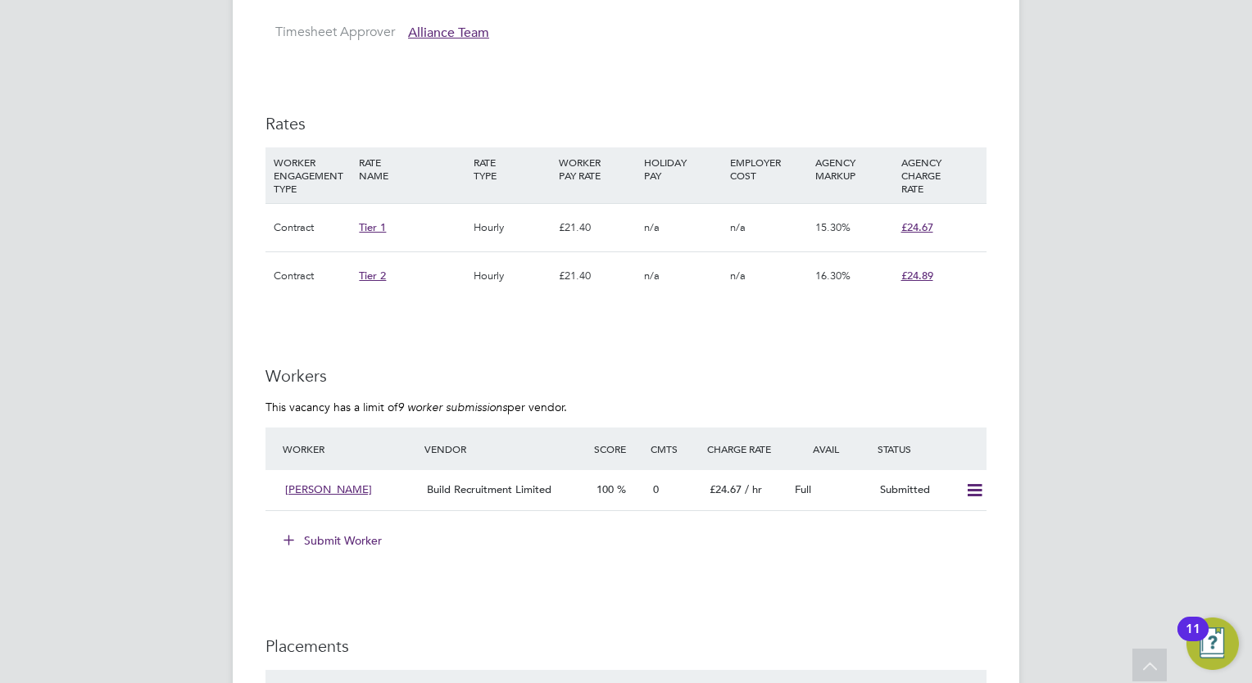
scroll to position [1117, 0]
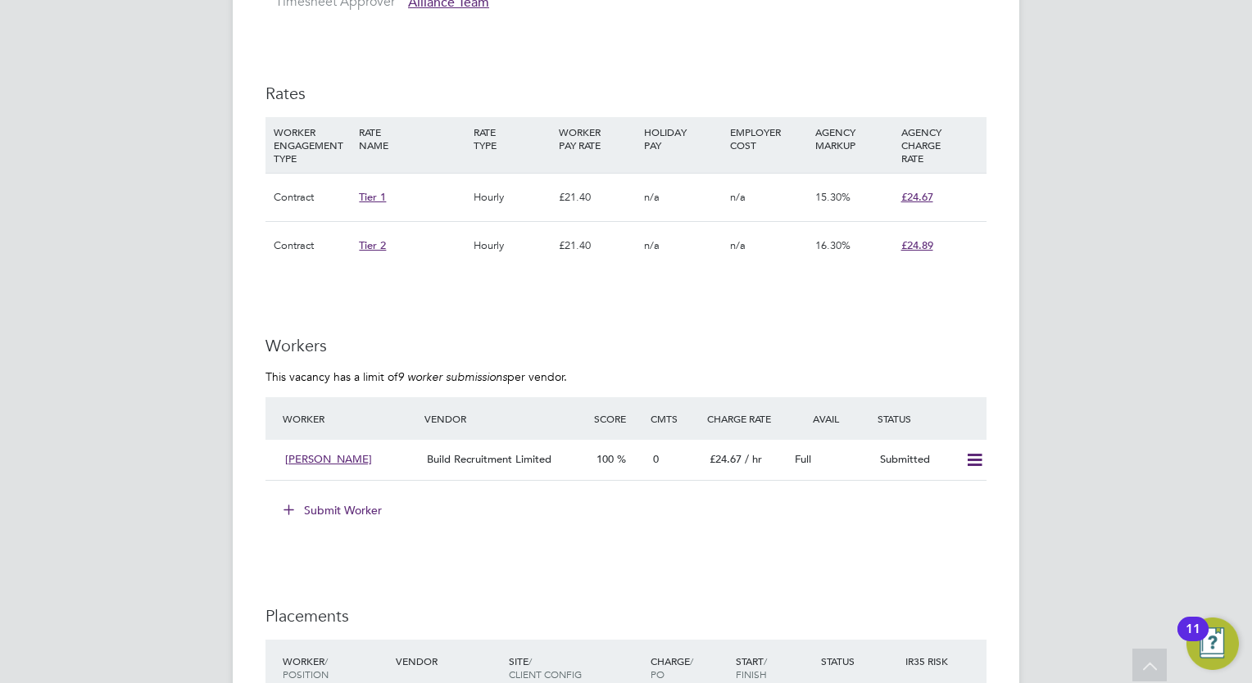
click at [376, 501] on button "Submit Worker" at bounding box center [333, 510] width 123 height 26
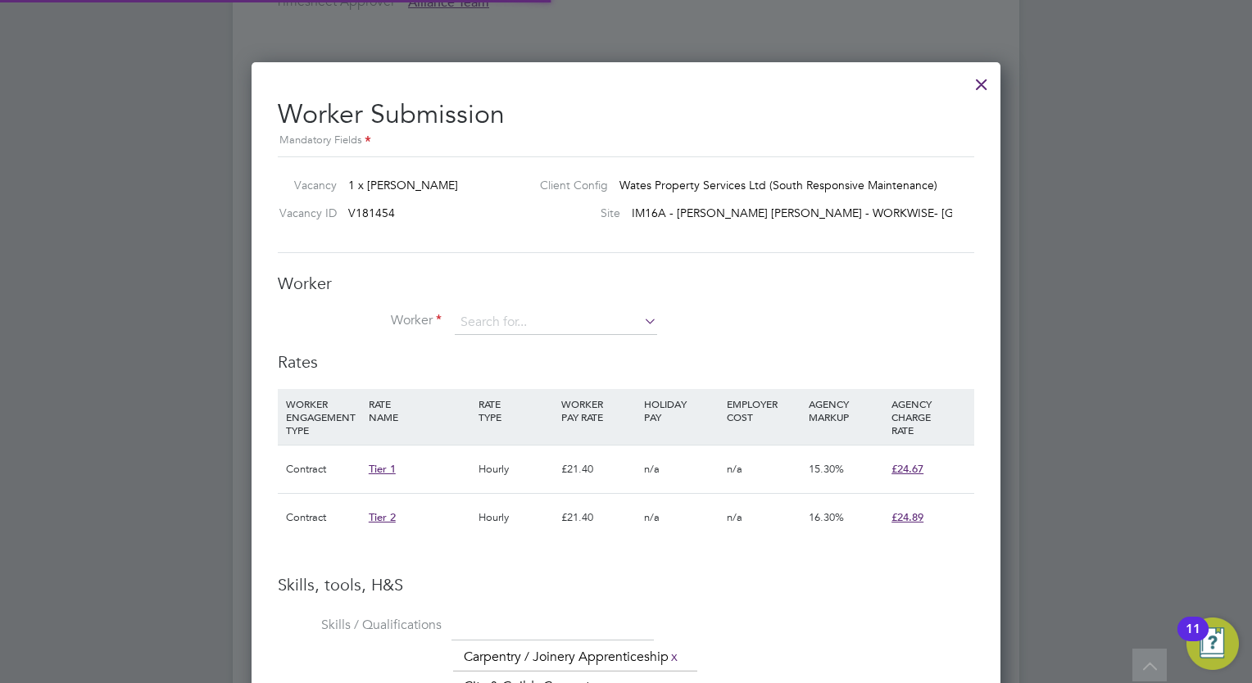
scroll to position [7, 7]
click at [525, 324] on input at bounding box center [556, 322] width 202 height 25
click at [537, 342] on li "Daniel Wilson (297050)" at bounding box center [581, 344] width 252 height 22
type input "Daniel Wilson (297050)"
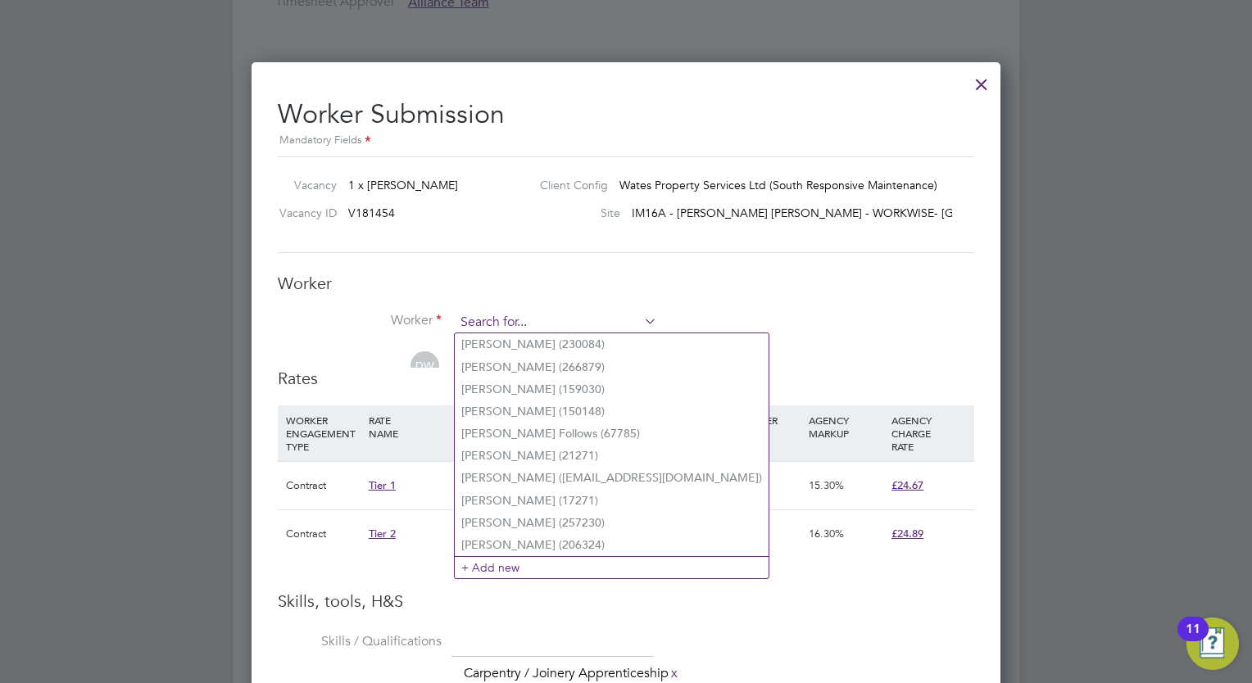
click at [537, 317] on input at bounding box center [556, 322] width 202 height 25
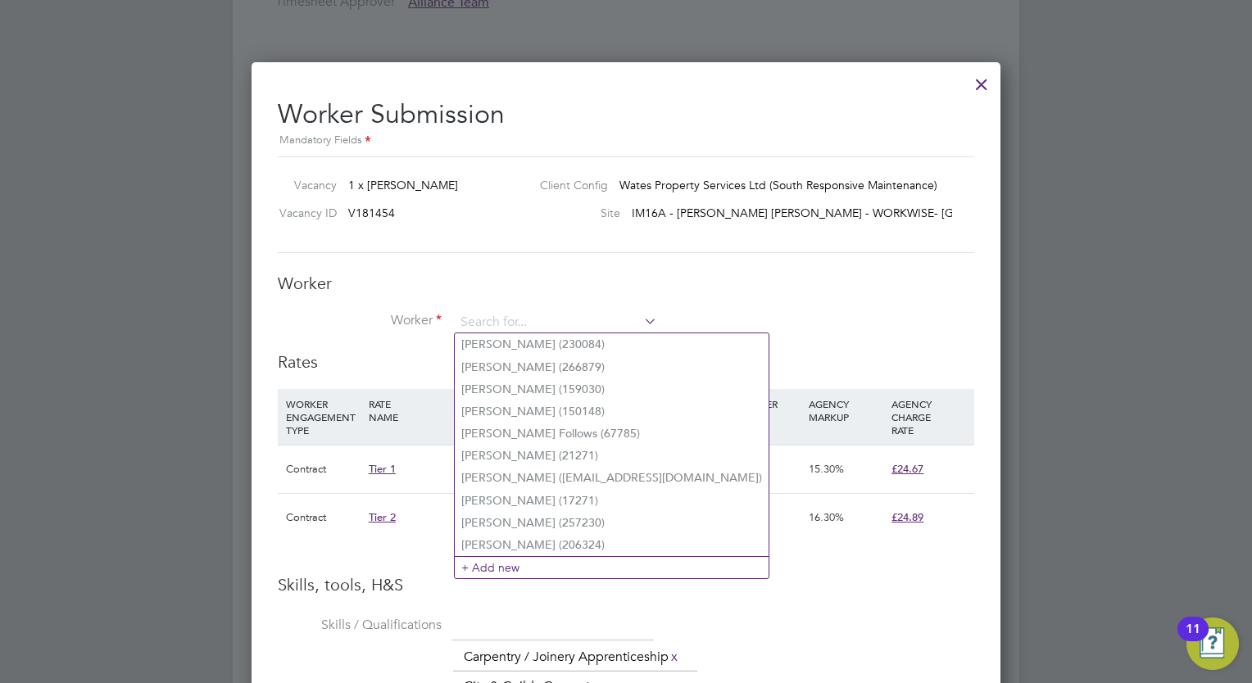
click at [732, 365] on h3 "Rates" at bounding box center [626, 361] width 696 height 21
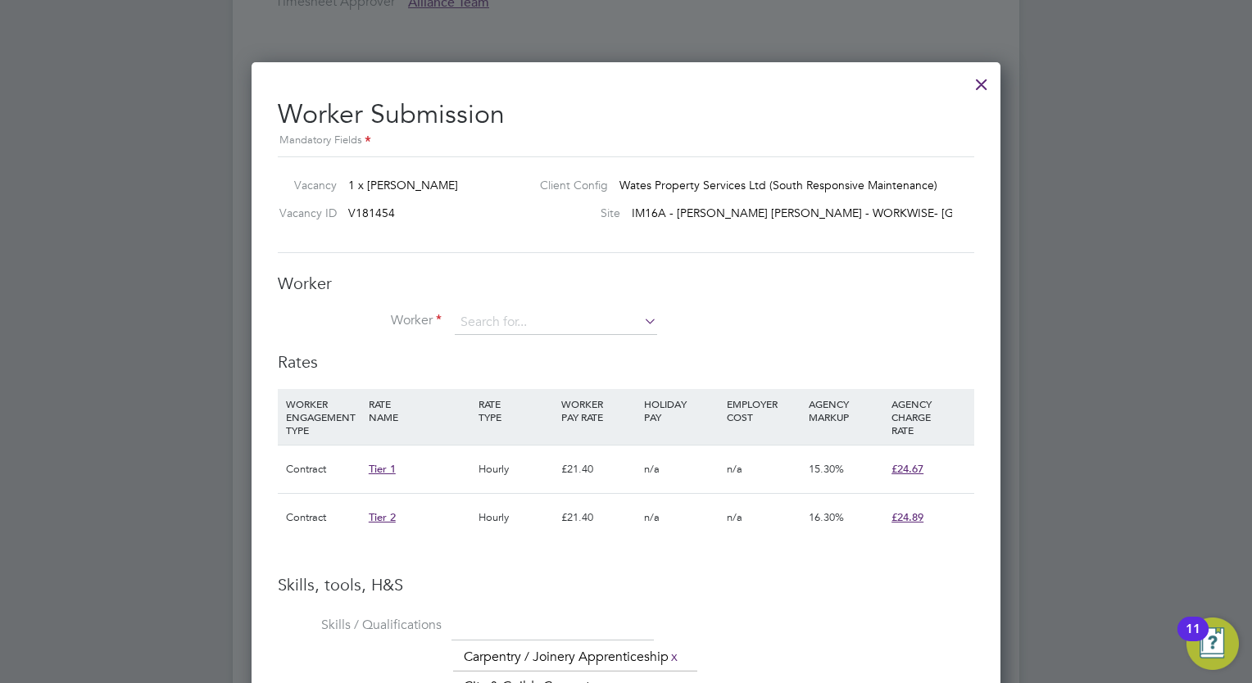
click at [1039, 318] on div at bounding box center [626, 341] width 1252 height 683
click at [521, 297] on div "Worker Worker Worker Engagement Type" at bounding box center [626, 312] width 696 height 79
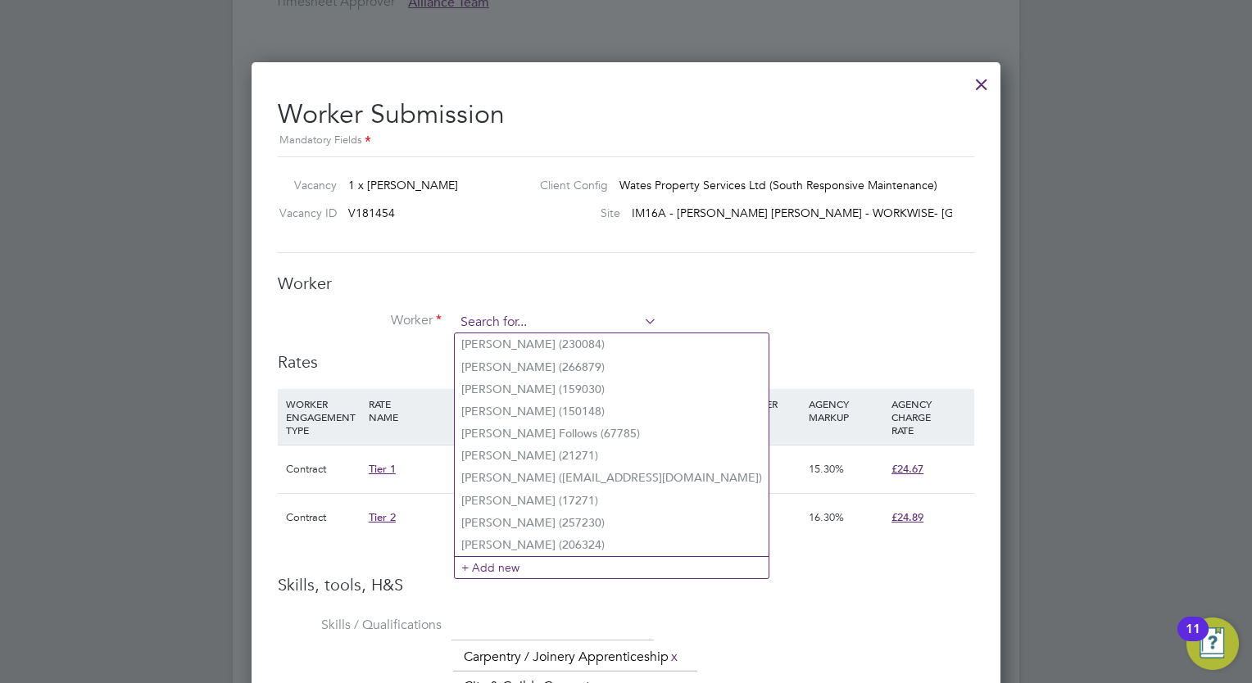
click at [519, 310] on input at bounding box center [556, 322] width 202 height 25
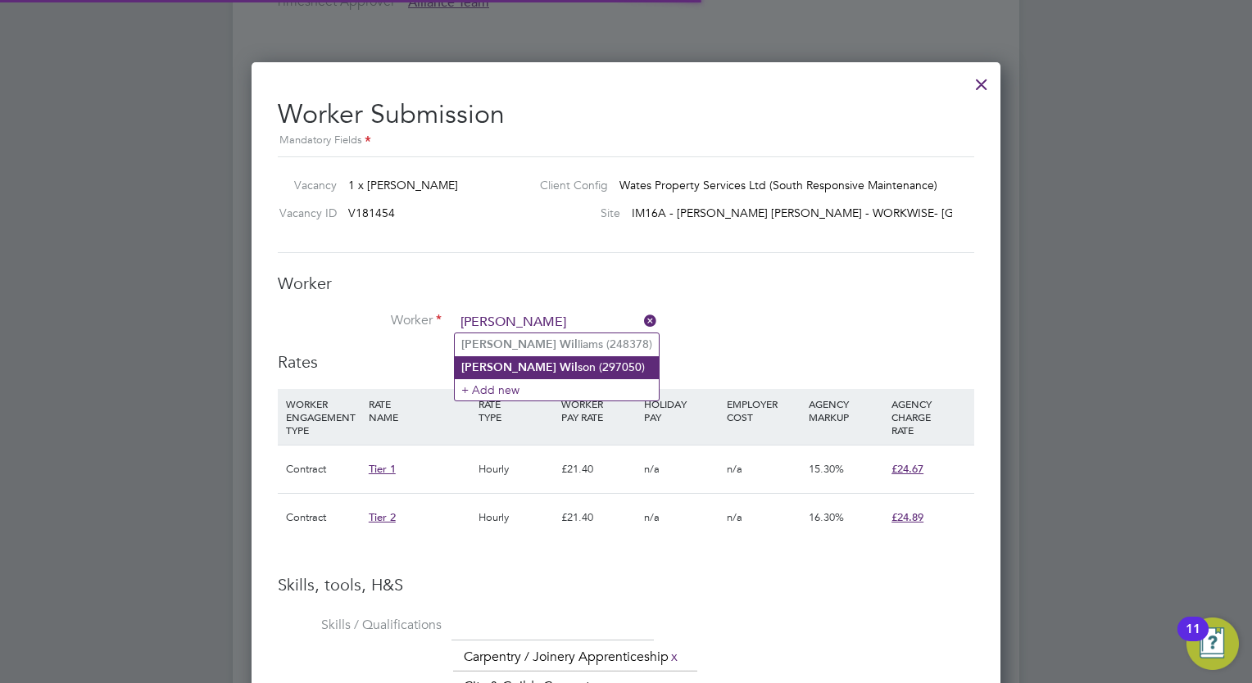
click at [560, 367] on b "Wil" at bounding box center [569, 367] width 18 height 14
type input "Daniel Wilson (297050)"
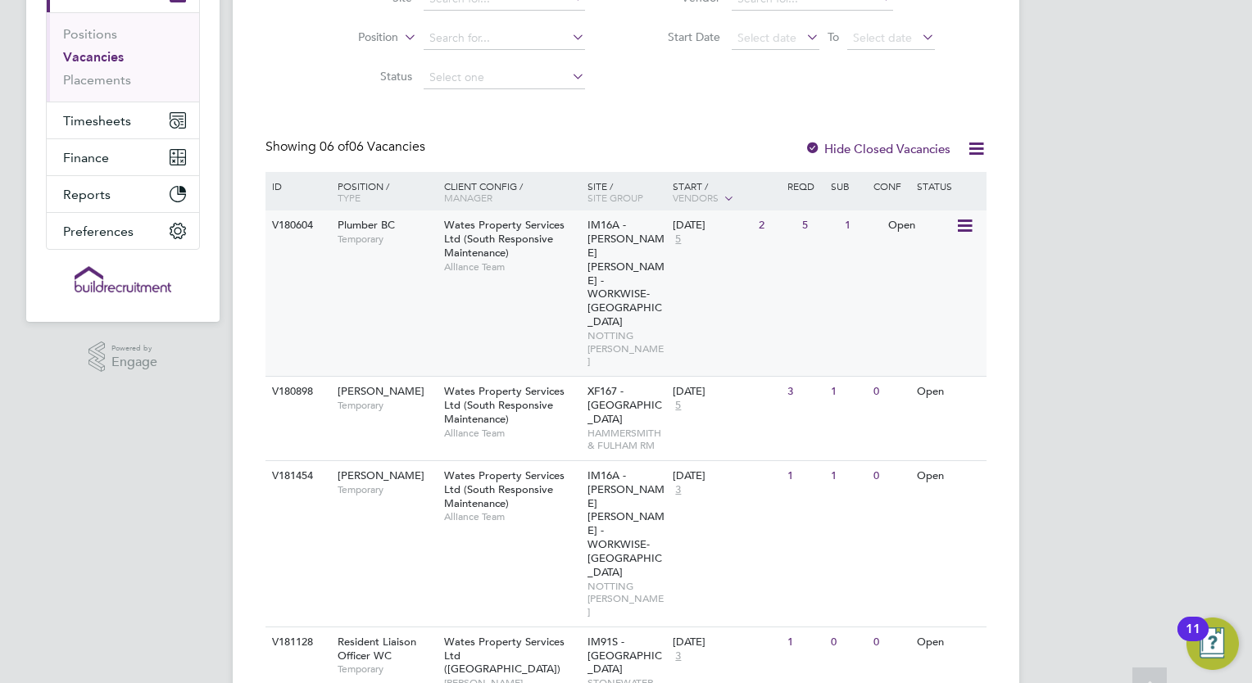
scroll to position [221, 0]
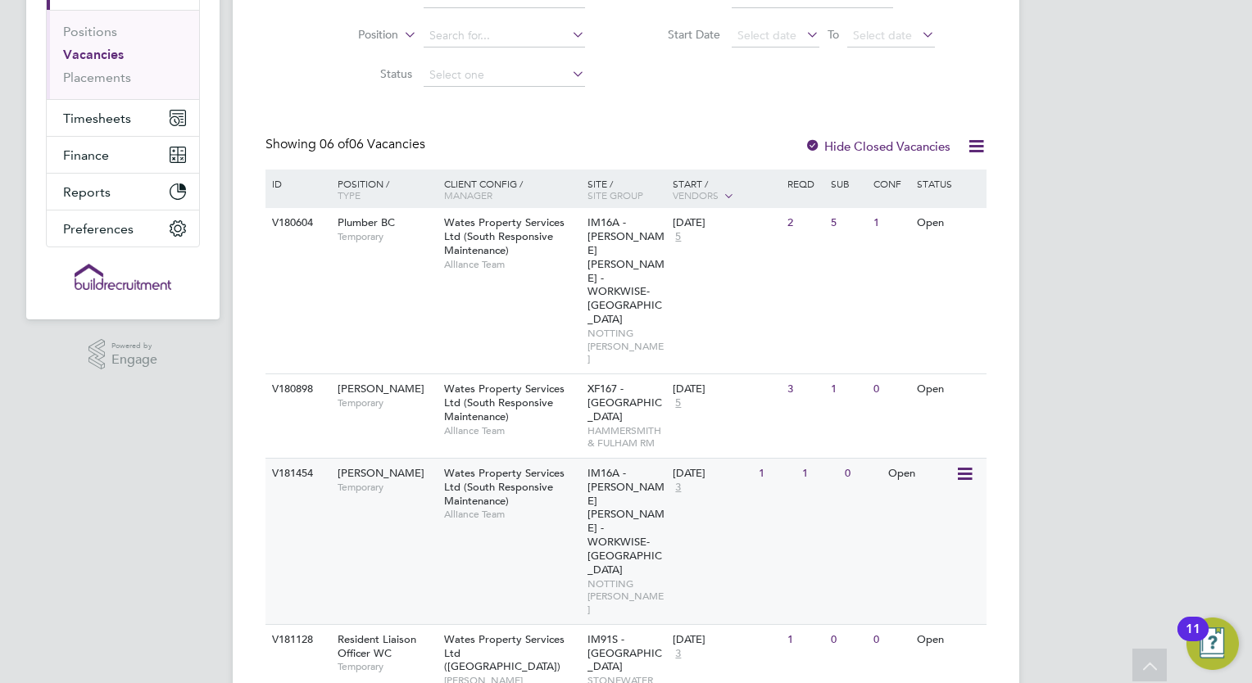
click at [522, 459] on div "Wates Property Services Ltd (South Responsive Maintenance) Alliance Team" at bounding box center [511, 494] width 143 height 70
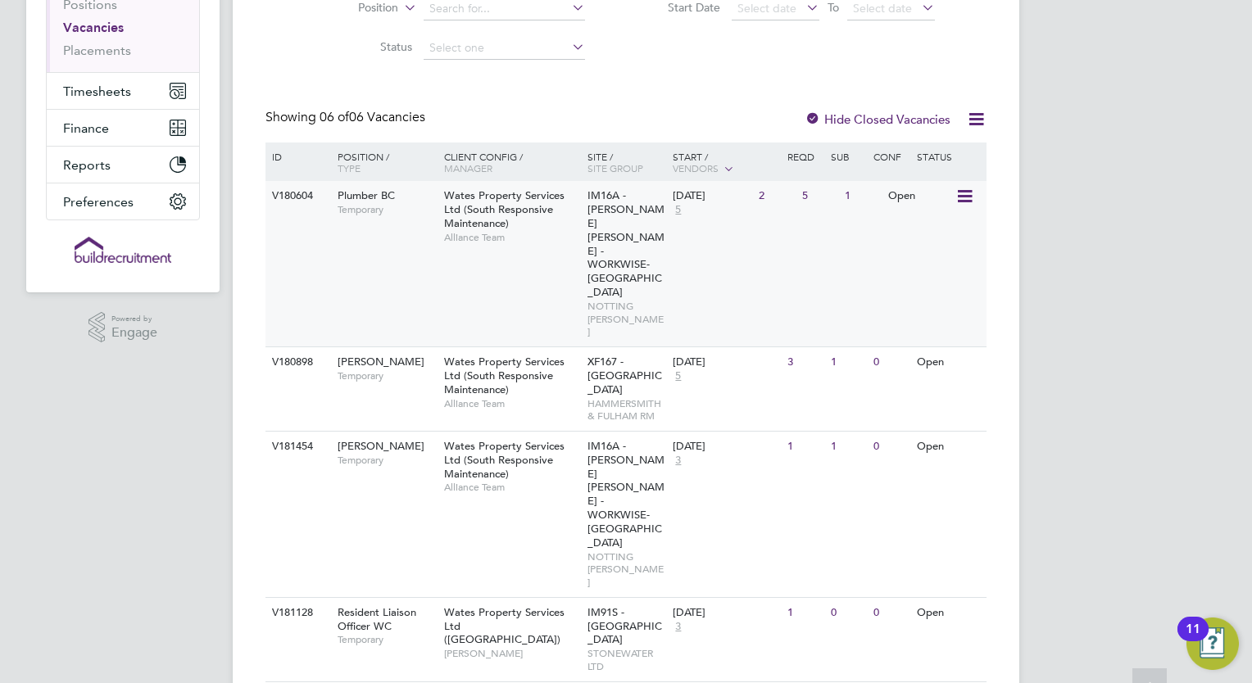
scroll to position [249, 0]
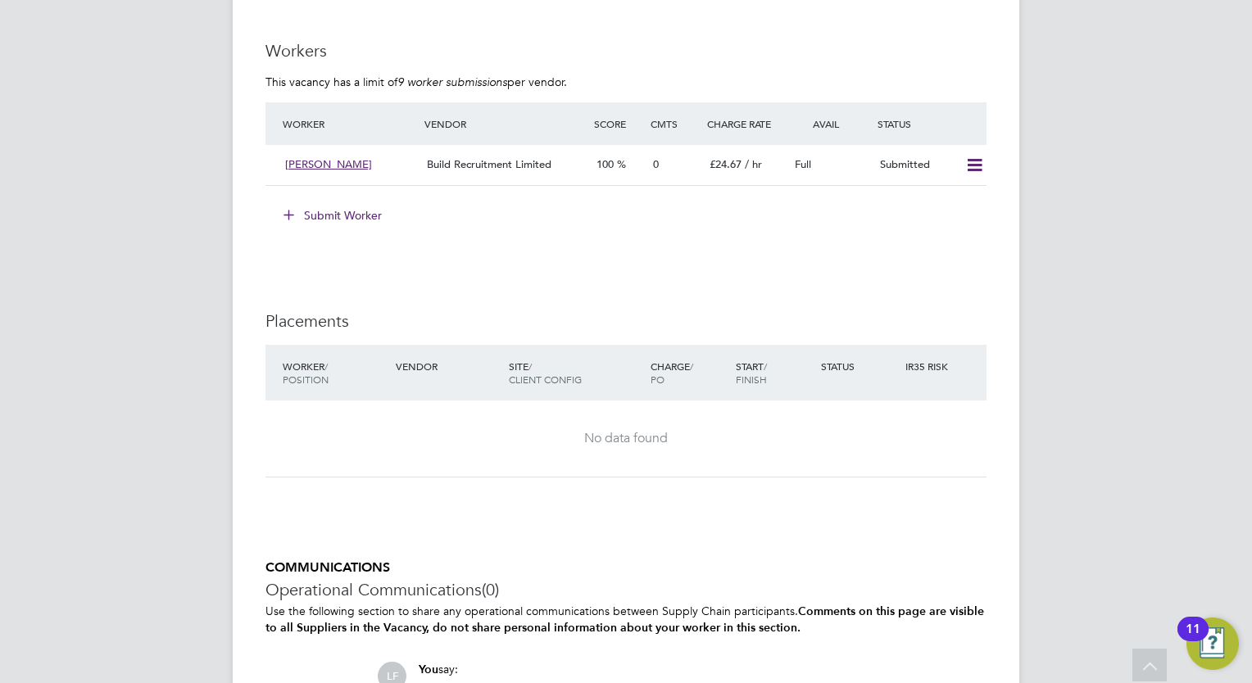
scroll to position [1414, 0]
click at [367, 216] on button "Submit Worker" at bounding box center [333, 214] width 123 height 26
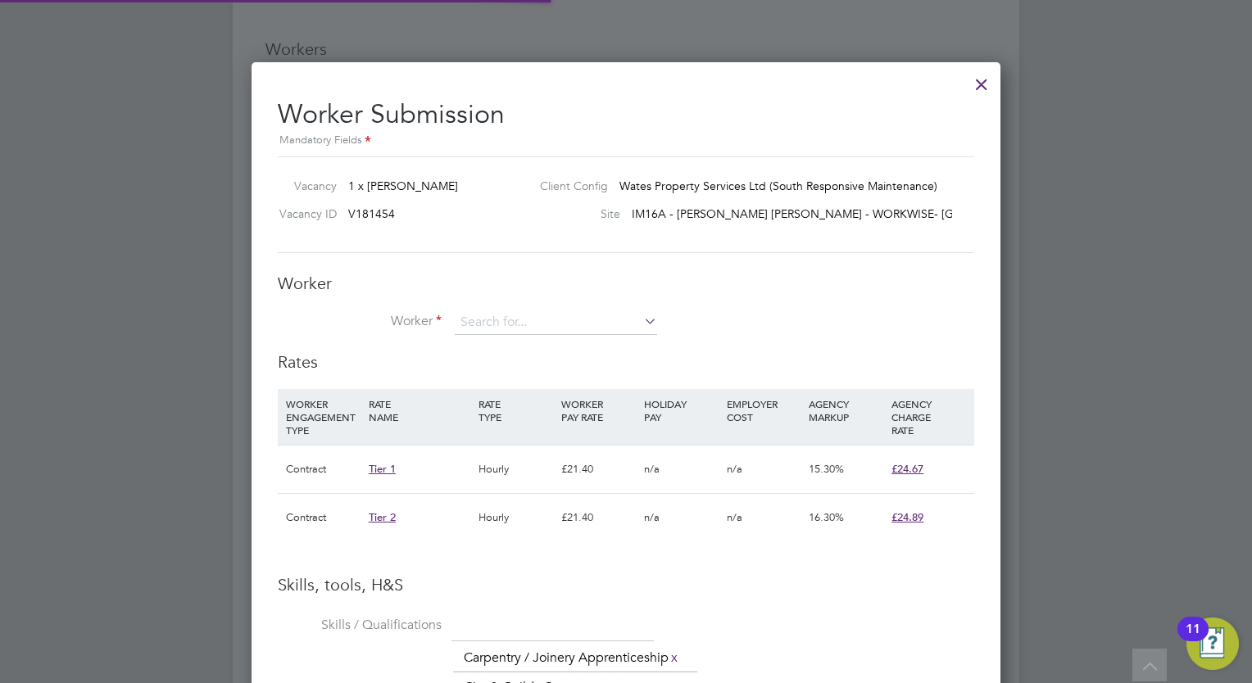
scroll to position [48, 111]
click at [483, 314] on input at bounding box center [556, 322] width 202 height 25
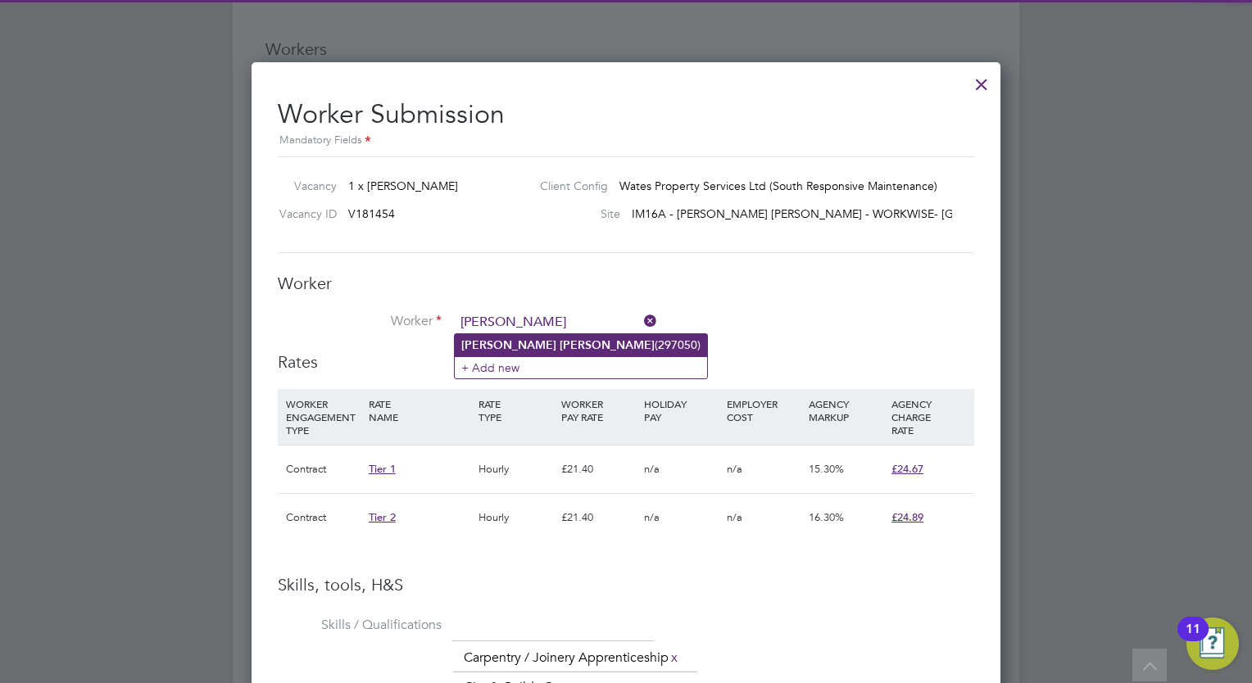
click at [504, 351] on li "[PERSON_NAME] (297050)" at bounding box center [581, 345] width 252 height 22
type input "[PERSON_NAME] (297050)"
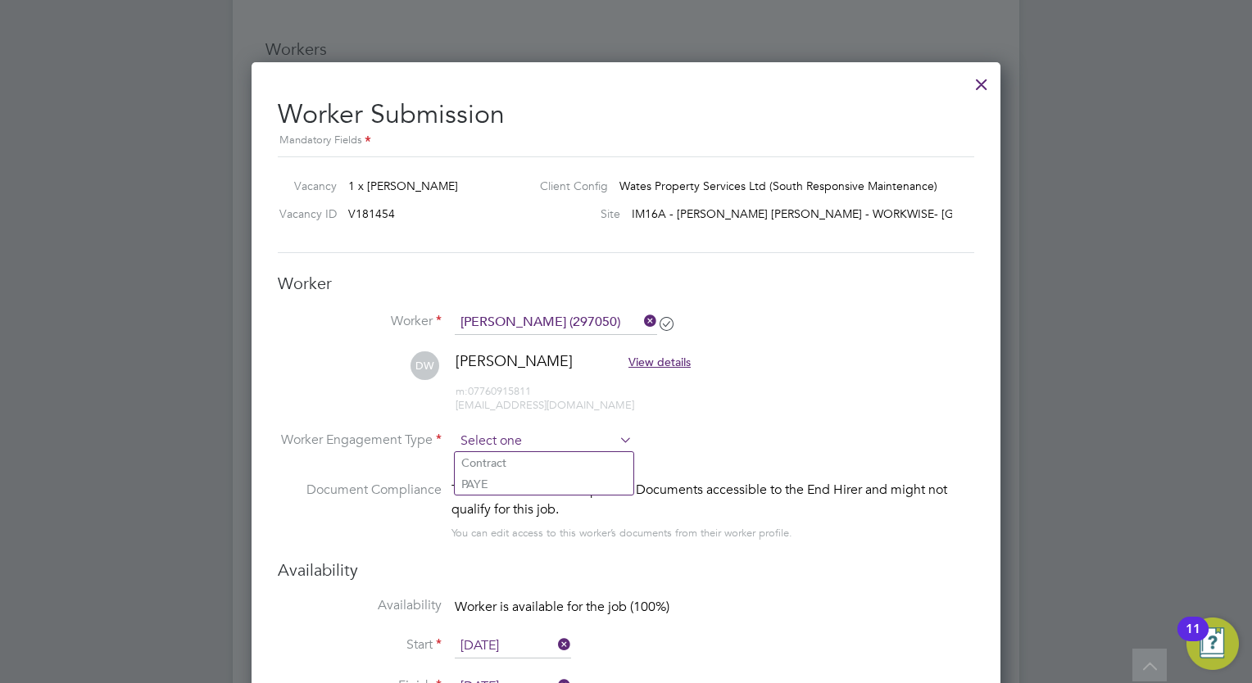
click at [562, 443] on input at bounding box center [544, 441] width 178 height 25
click at [547, 456] on li "Contract" at bounding box center [544, 462] width 179 height 21
type input "Contract"
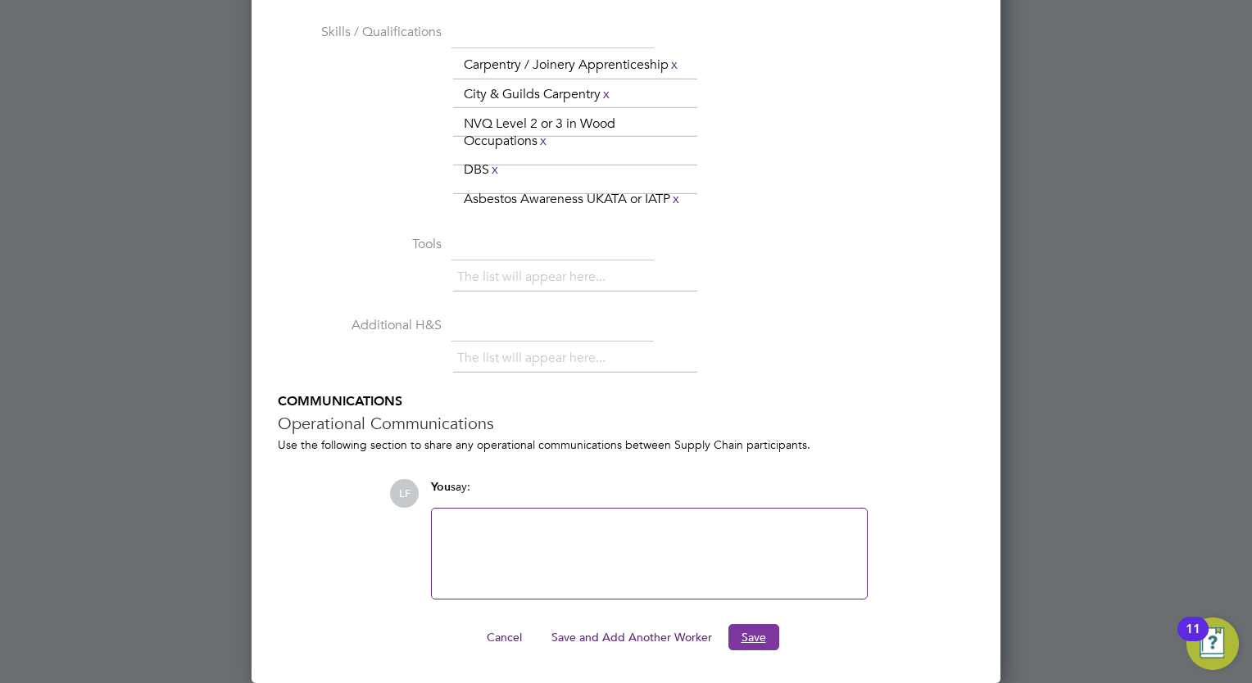
click at [750, 637] on button "Save" at bounding box center [753, 637] width 51 height 26
